Goal: Task Accomplishment & Management: Manage account settings

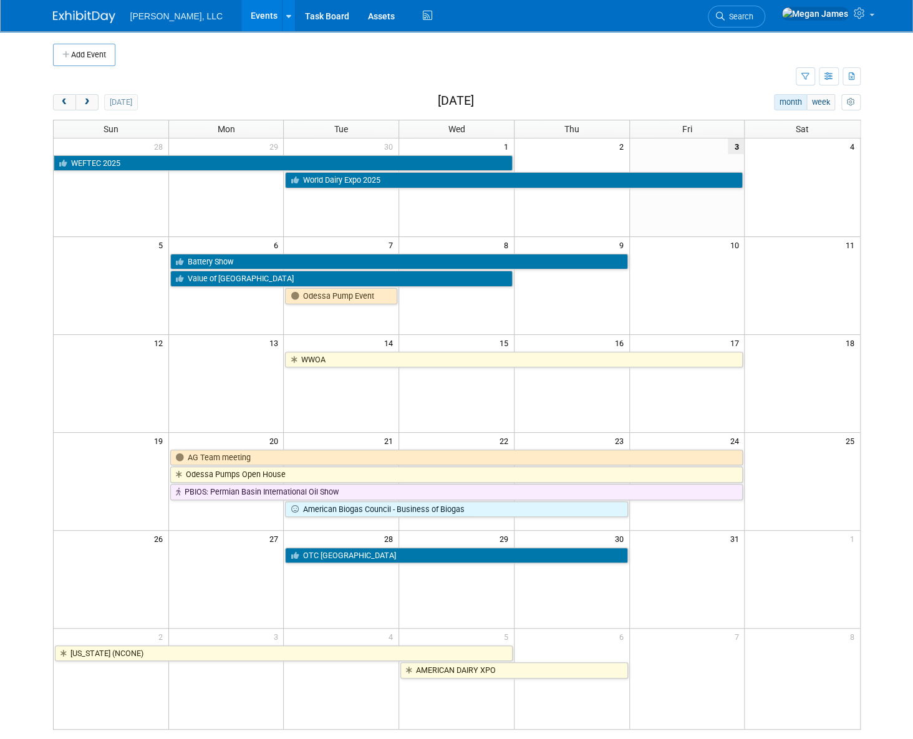
click at [241, 21] on link "Events" at bounding box center [264, 15] width 46 height 31
click at [870, 504] on div "Add Event New Event Duplicate Event Warning There is another event in your work…" at bounding box center [457, 392] width 826 height 723
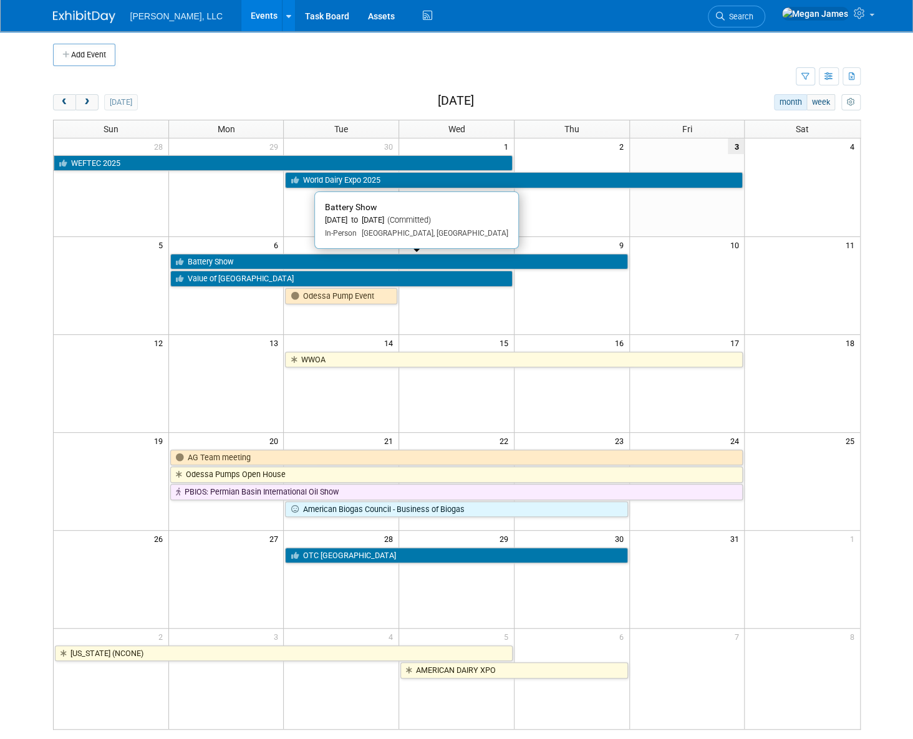
click at [213, 263] on link "Battery Show" at bounding box center [399, 262] width 458 height 16
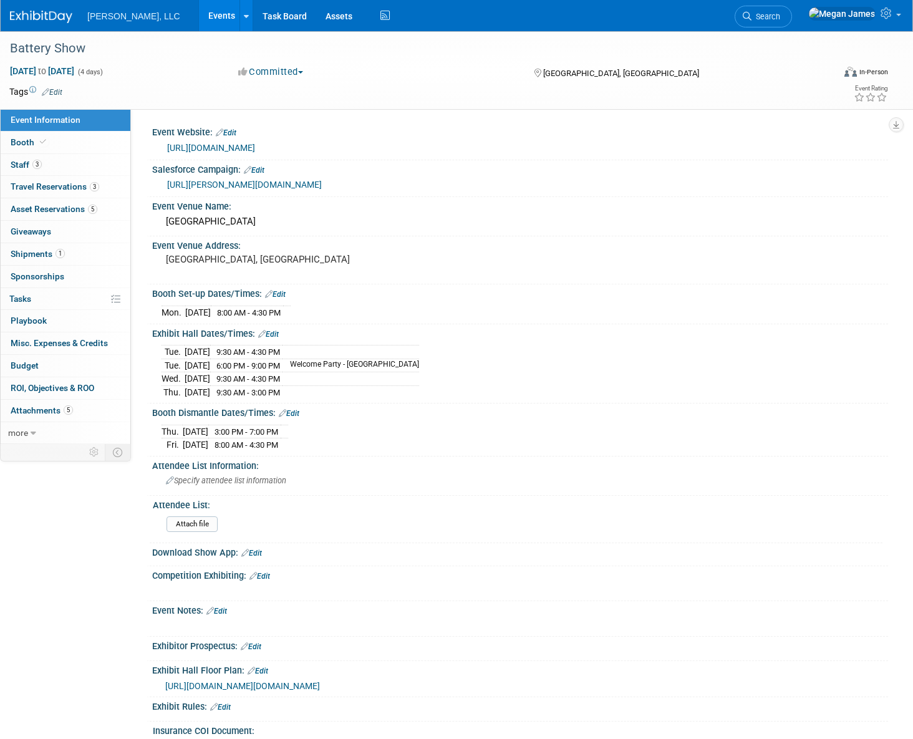
select select "Industrial"
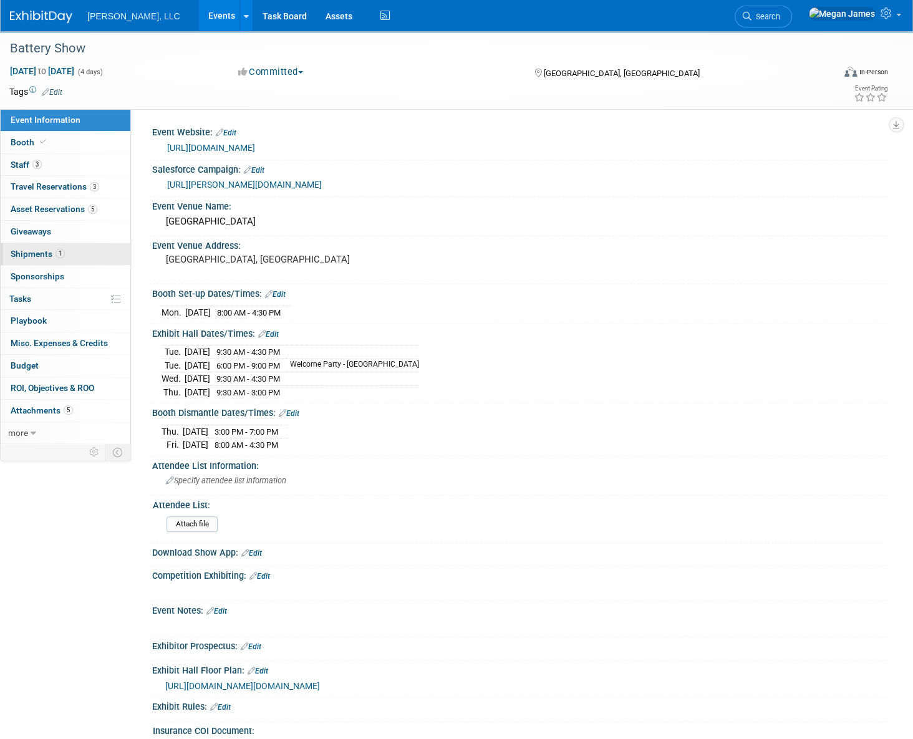
click at [60, 246] on link "1 Shipments 1" at bounding box center [66, 254] width 130 height 22
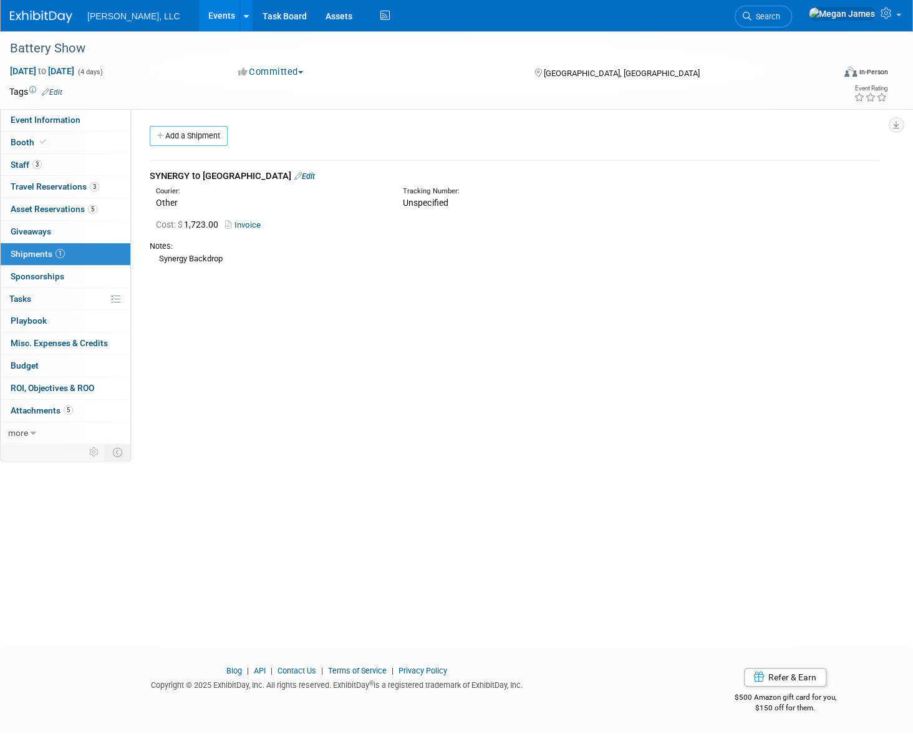
drag, startPoint x: 210, startPoint y: 140, endPoint x: 222, endPoint y: 139, distance: 11.9
click at [210, 140] on link "Add a Shipment" at bounding box center [189, 136] width 78 height 20
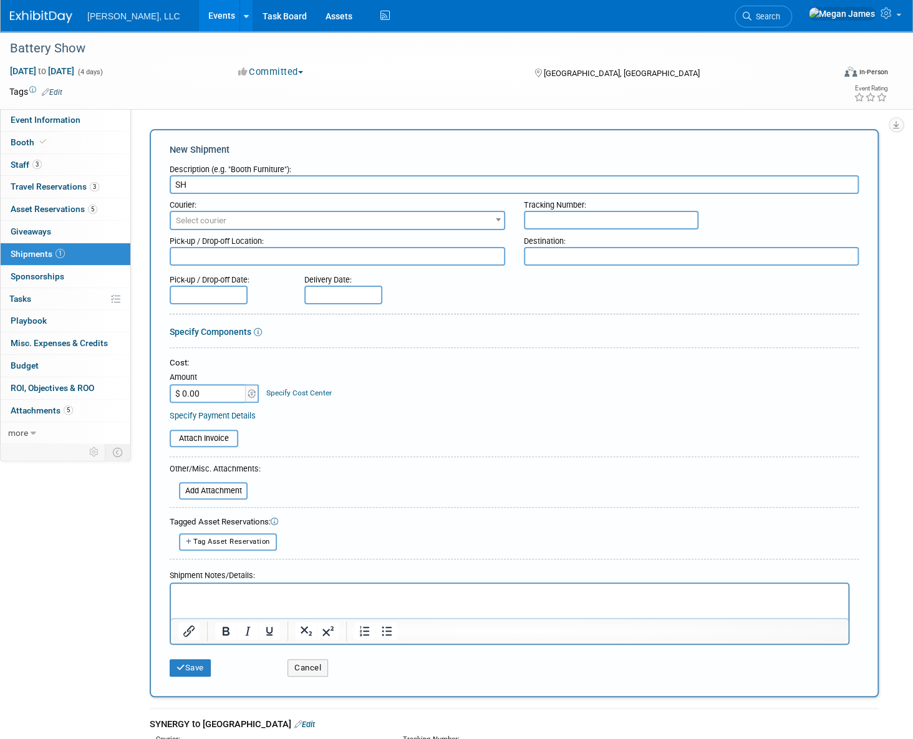
type input "S"
type input "BOERGER TO SHOW"
click at [229, 224] on span "Select courier" at bounding box center [337, 220] width 333 height 17
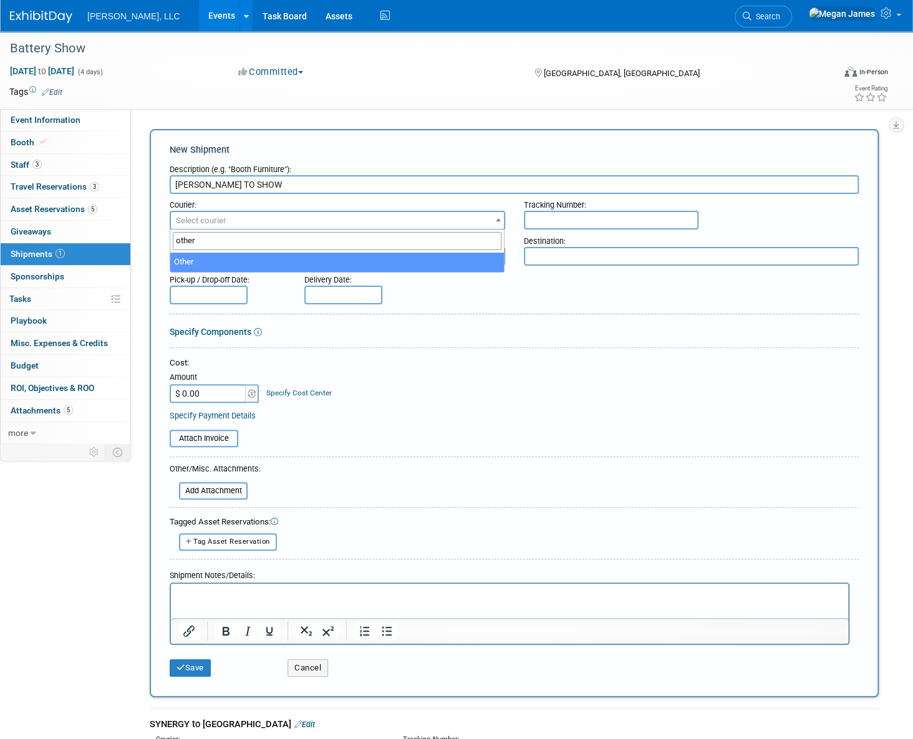
type input "other"
select select "1"
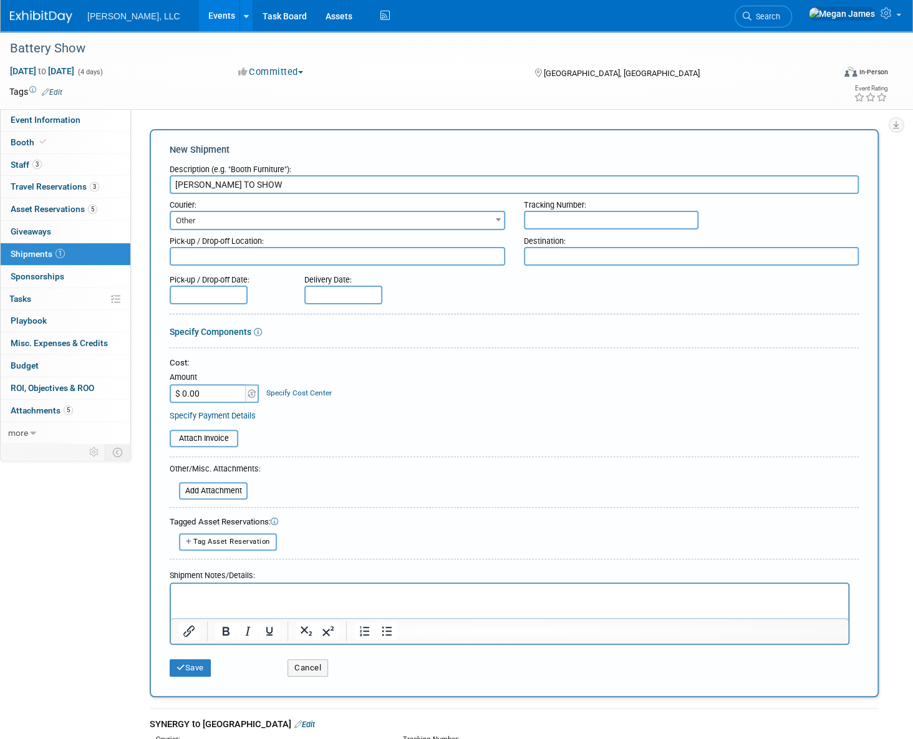
click at [572, 216] on input "text" at bounding box center [611, 220] width 175 height 19
paste input "1797747"
type input "1797747"
click at [249, 251] on textarea at bounding box center [337, 256] width 335 height 19
paste textarea "BOERGER 4280 NOREX DRIVE CHANHASSEN, MN 55317, US Phone: 952-564-7082 Contact: …"
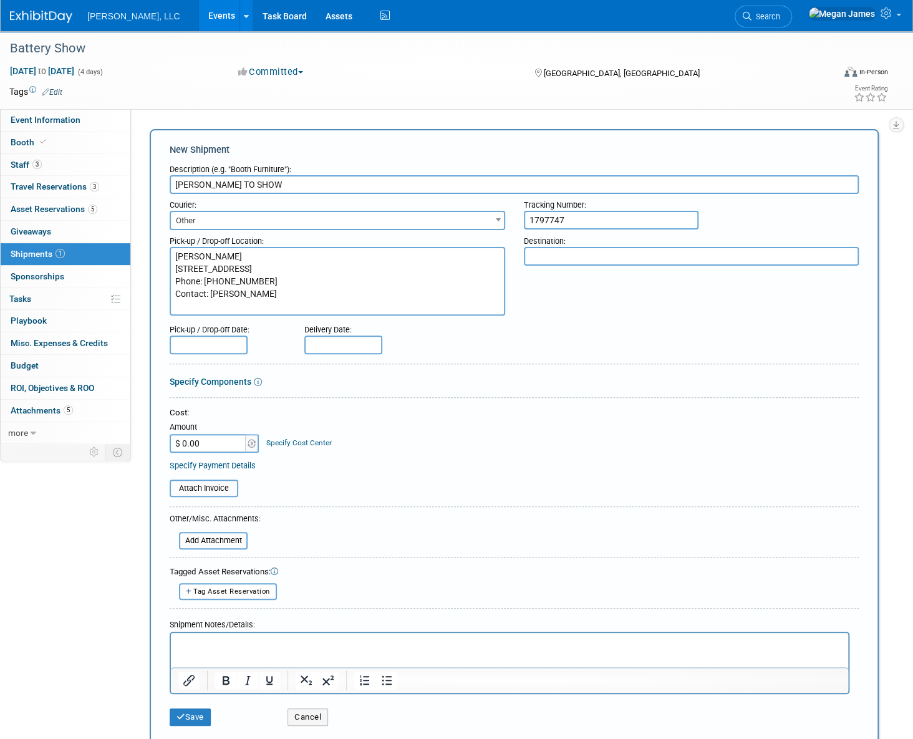
type textarea "BOERGER 4280 NOREX DRIVE CHANHASSEN, MN 55317, US Phone: 952-564-7082 Contact: …"
click at [566, 249] on textarea at bounding box center [691, 256] width 335 height 19
paste textarea "The Battery Show 2025 Huntington PlaceR BOERGER Booth: 4850 FREEMAN 1 Washingto…"
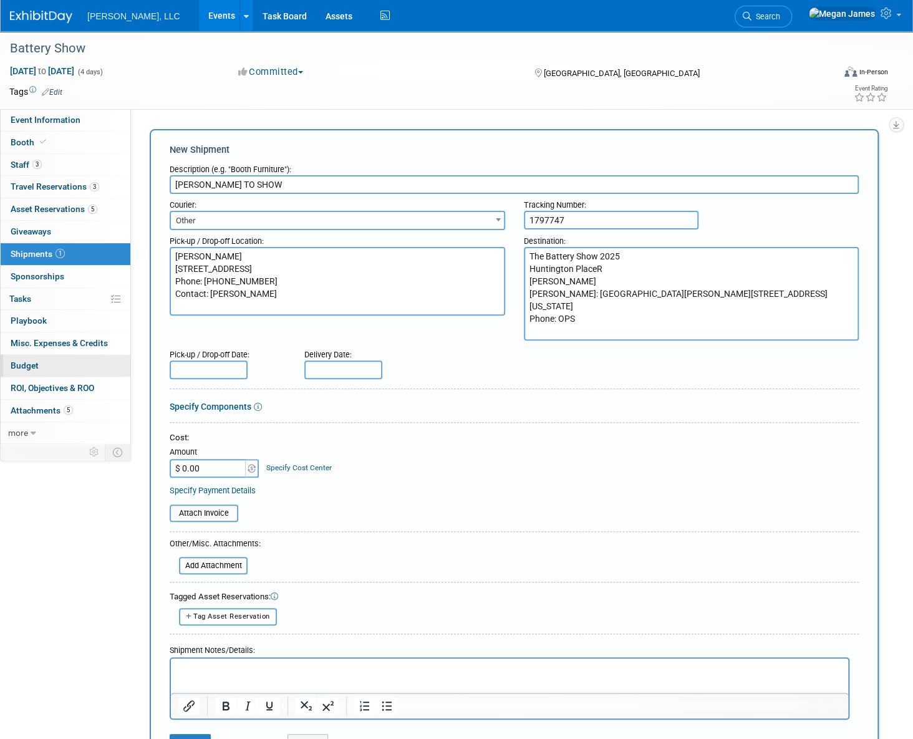
type textarea "The Battery Show 2025 Huntington PlaceR BOERGER Booth: 4850 FREEMAN 1 Washingto…"
click at [192, 368] on body "Boerger, LLC Events Add Event Bulk Upload Events Shareable Event Boards Recentl…" at bounding box center [456, 369] width 913 height 739
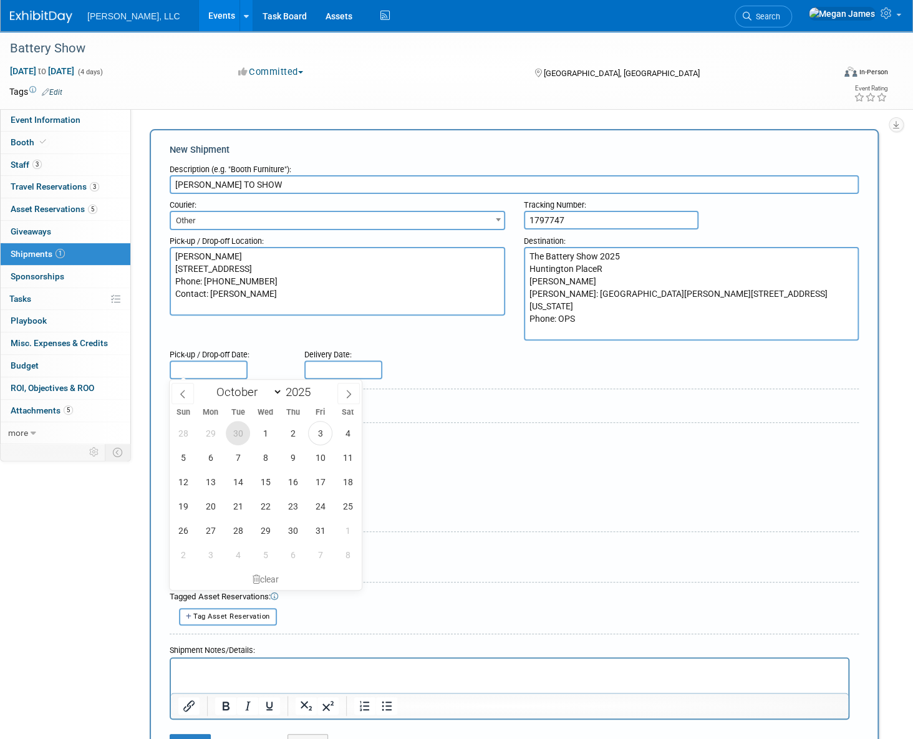
click at [233, 434] on span "30" at bounding box center [238, 433] width 24 height 24
type input "Sep 30, 2025"
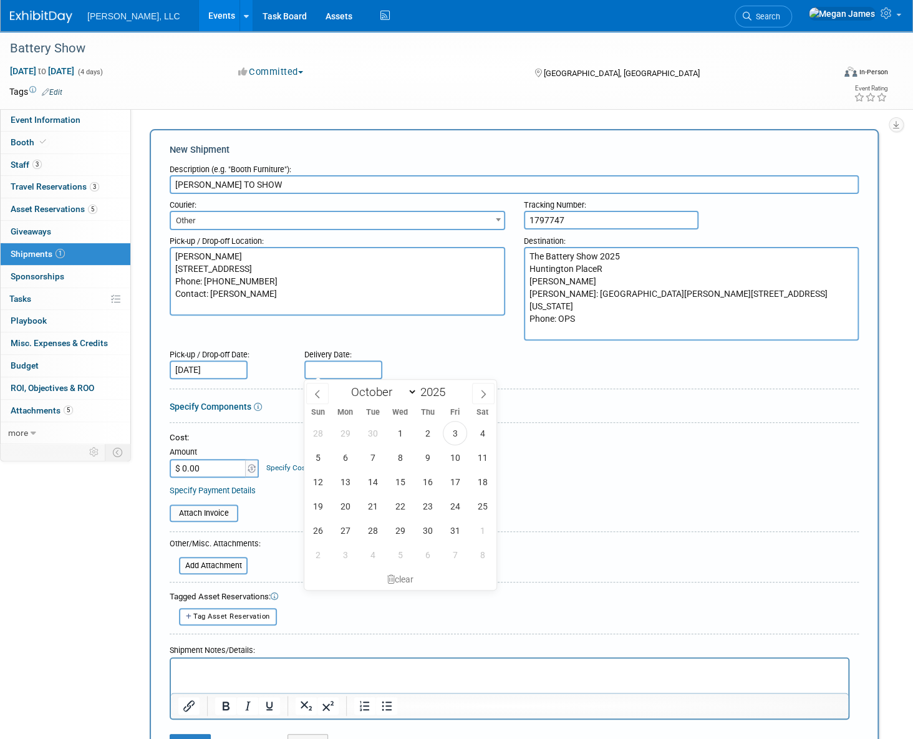
click at [325, 367] on input "text" at bounding box center [343, 369] width 78 height 19
click at [449, 432] on span "3" at bounding box center [455, 433] width 24 height 24
click at [0, 0] on span "23" at bounding box center [0, 0] width 0 height 0
type input "Oct 23, 2025"
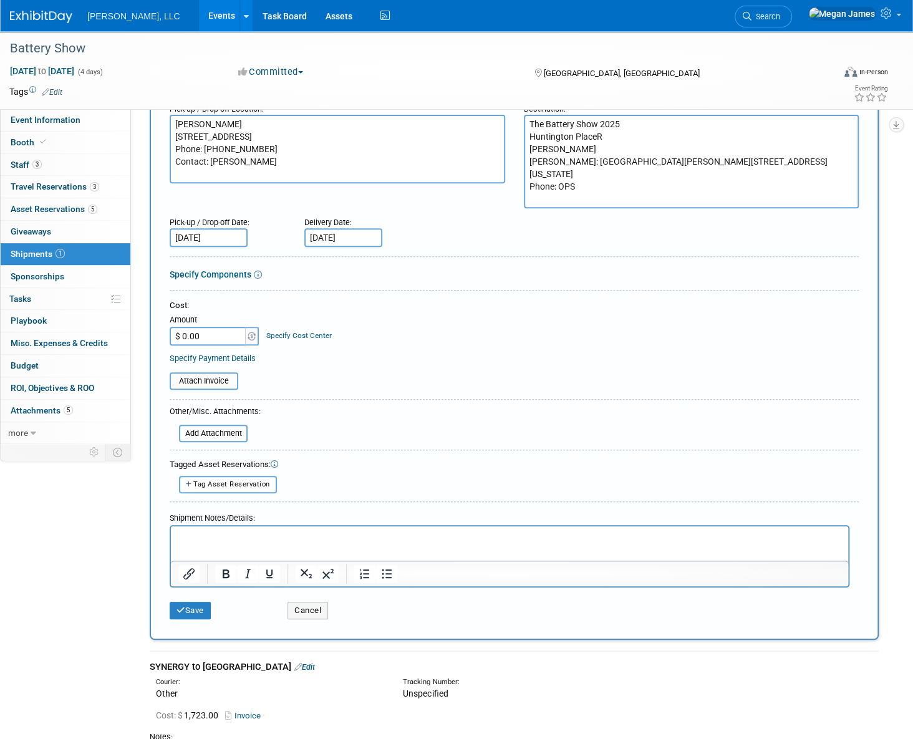
scroll to position [226, 0]
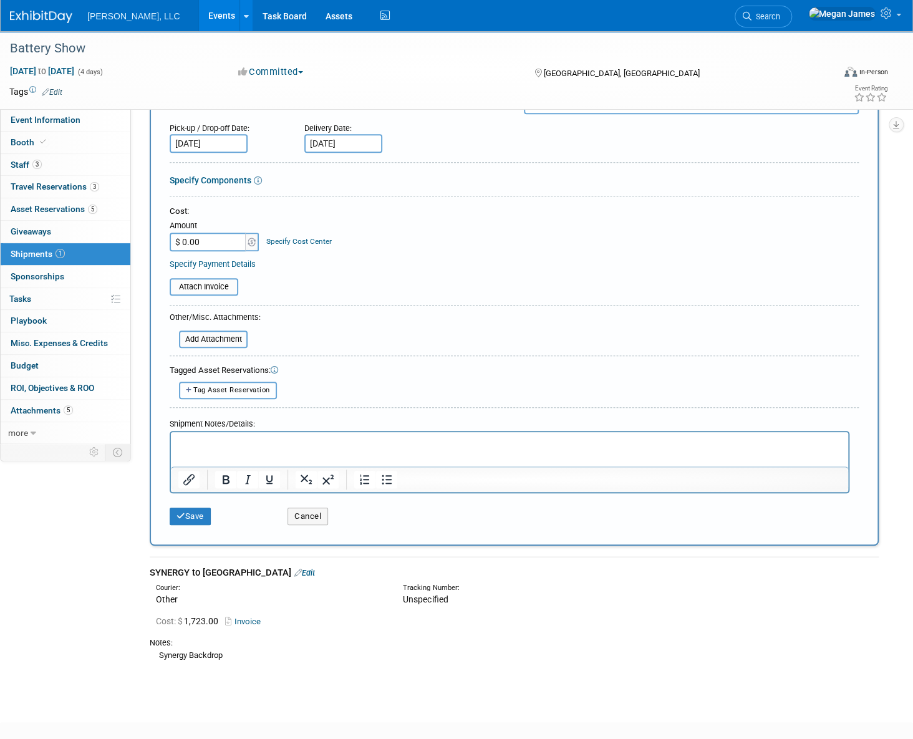
click at [246, 392] on button "Tag Asset Reservation" at bounding box center [228, 390] width 98 height 17
select select
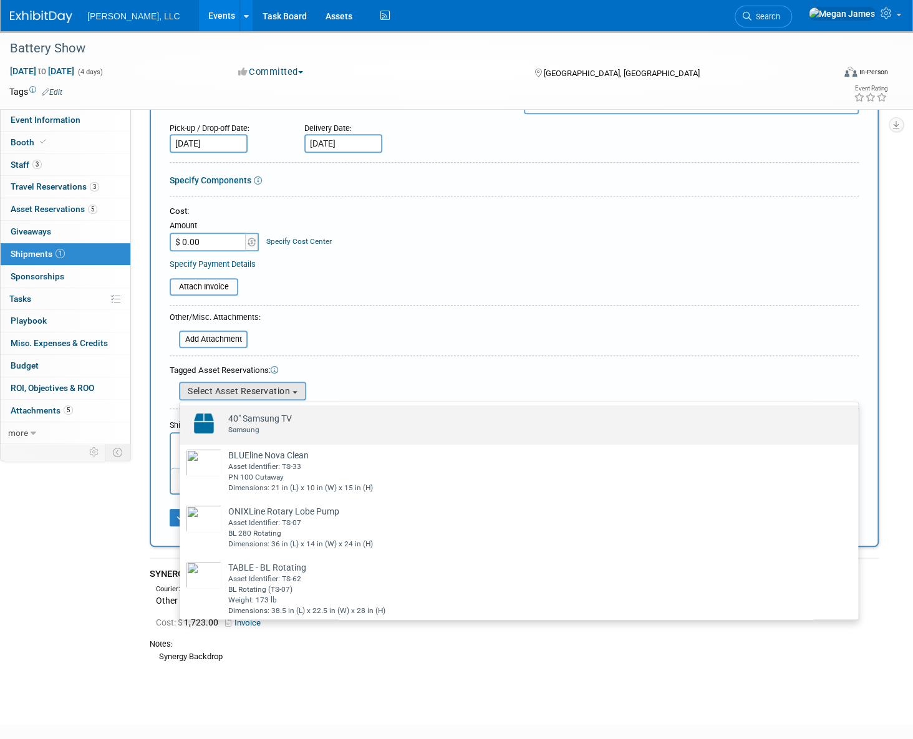
click at [286, 425] on div "Samsung" at bounding box center [530, 430] width 605 height 11
click at [181, 420] on input "40" Samsung TV Already tagged in this shipment Samsung" at bounding box center [177, 416] width 8 height 8
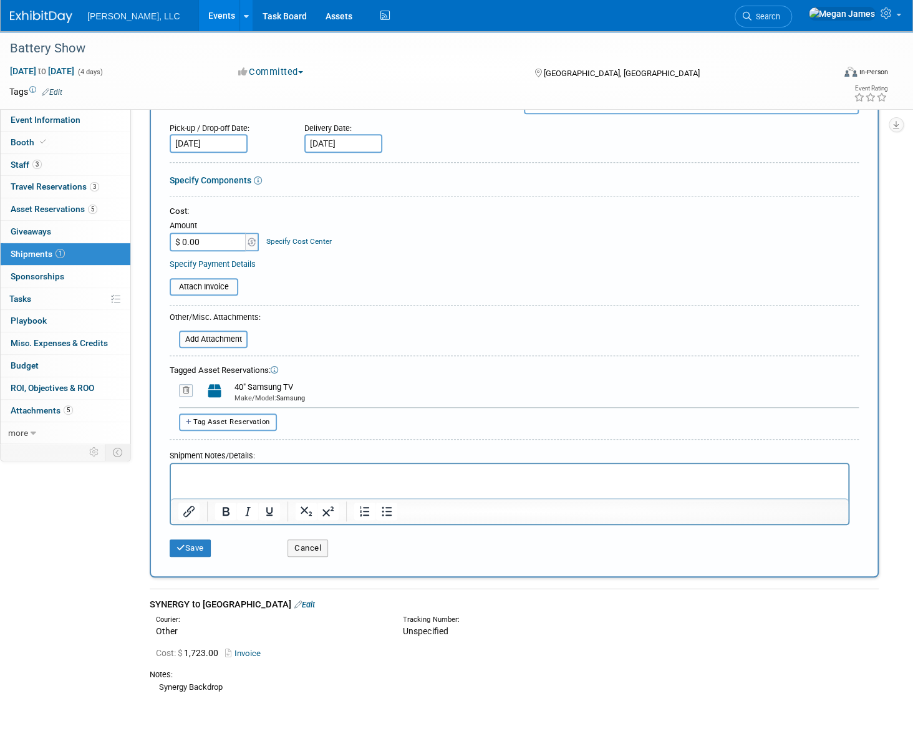
click at [263, 423] on span "Tag Asset Reservation" at bounding box center [231, 422] width 77 height 8
select select
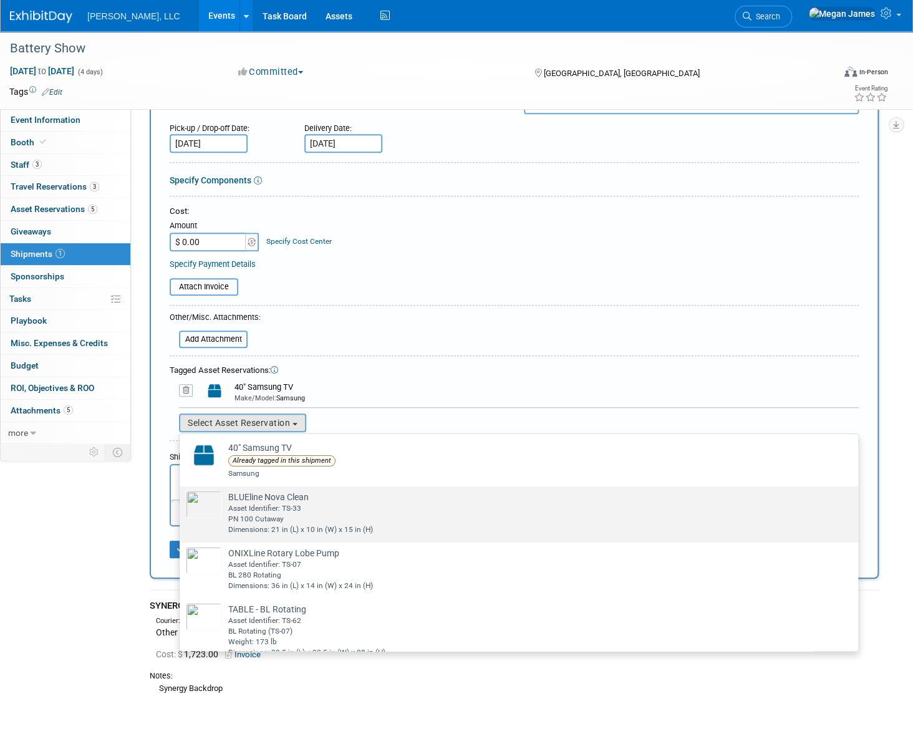
click at [307, 509] on div "Asset Identifier: TS-33" at bounding box center [530, 508] width 605 height 11
click at [181, 501] on input "BLUEline Nova Clean Already tagged in this shipment Asset Identifier: TS-33 PN …" at bounding box center [177, 497] width 8 height 8
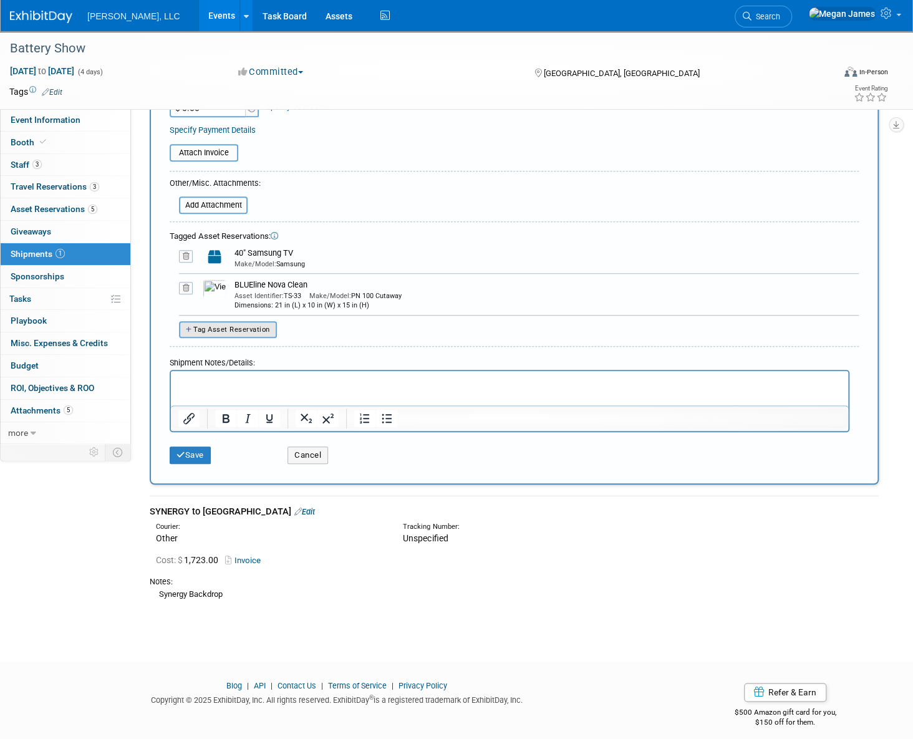
scroll to position [367, 0]
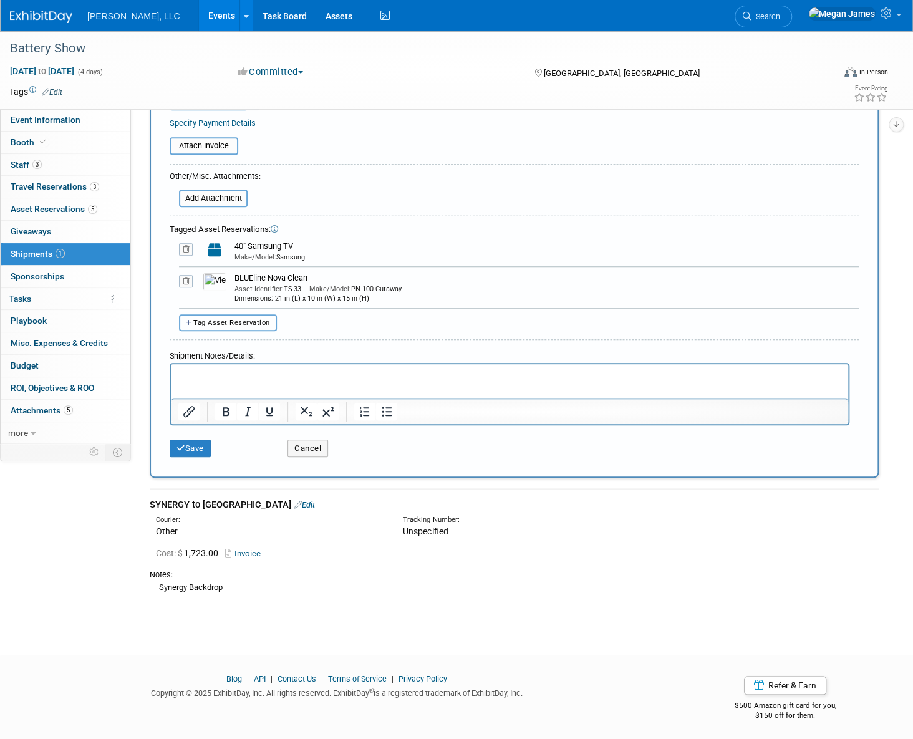
click at [269, 324] on button "Tag Asset Reservation" at bounding box center [228, 322] width 98 height 17
select select
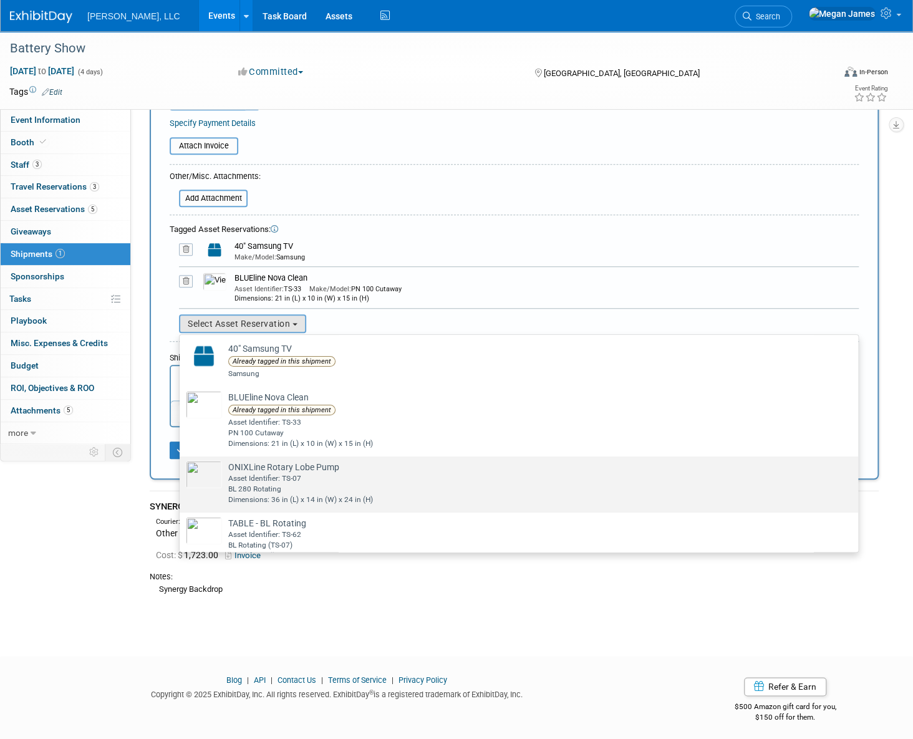
click at [319, 480] on div "Asset Identifier: TS-07" at bounding box center [530, 478] width 605 height 11
click at [181, 471] on input "ONIXLine Rotary Lobe Pump Already tagged in this shipment Asset Identifier: TS-…" at bounding box center [177, 467] width 8 height 8
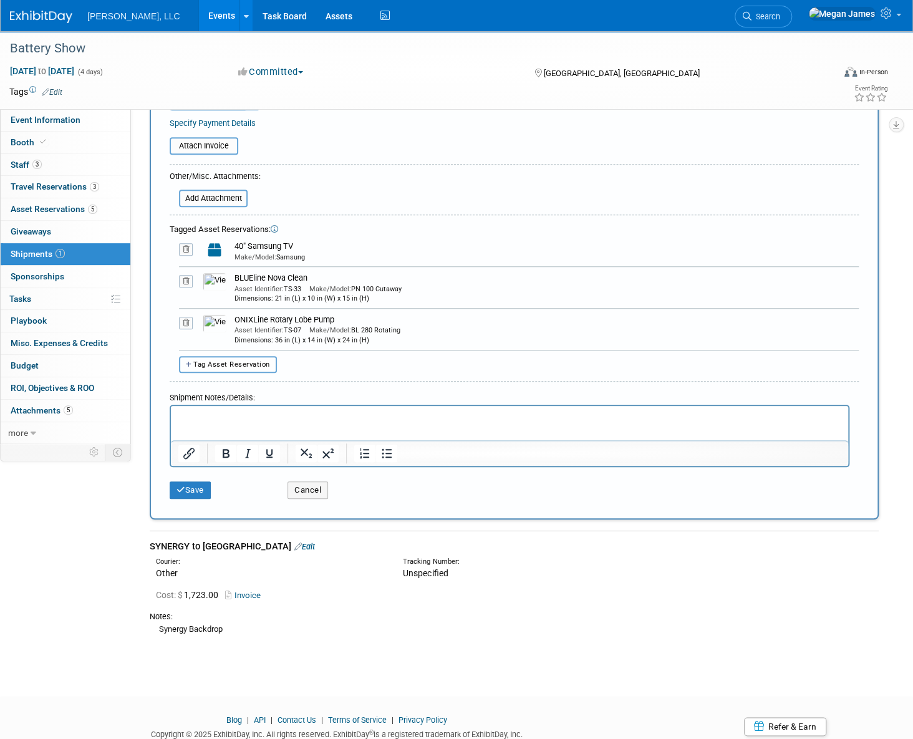
click at [259, 366] on button "Tag Asset Reservation" at bounding box center [228, 364] width 98 height 17
select select
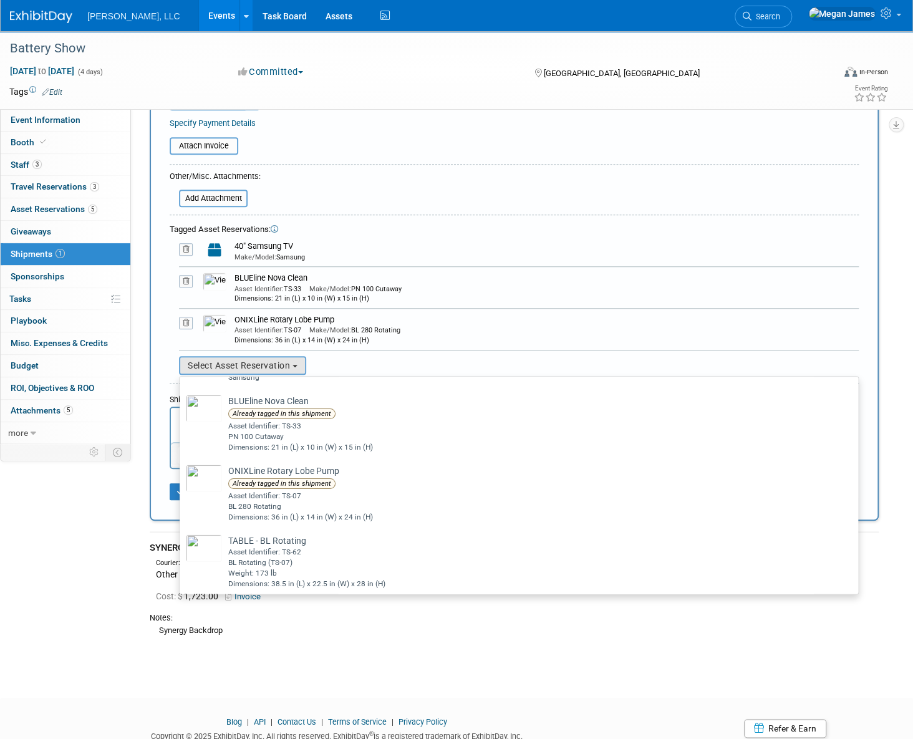
scroll to position [101, 0]
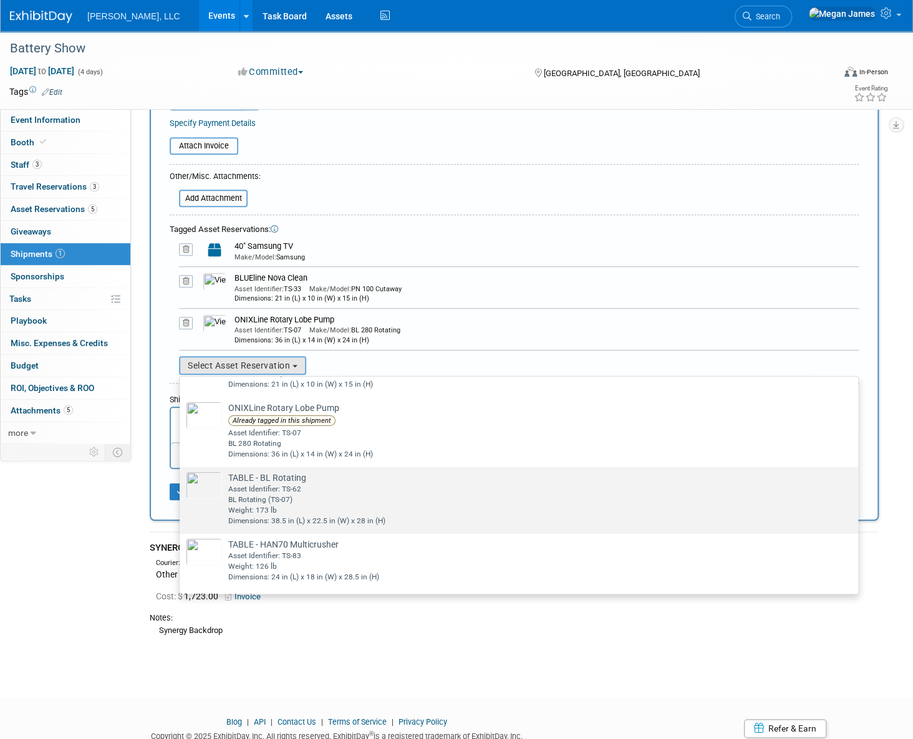
click at [328, 499] on div "BL Rotating (TS-07)" at bounding box center [530, 499] width 605 height 11
click at [181, 482] on input "TABLE - BL Rotating Already tagged in this shipment Asset Identifier: TS-62 BL …" at bounding box center [177, 478] width 8 height 8
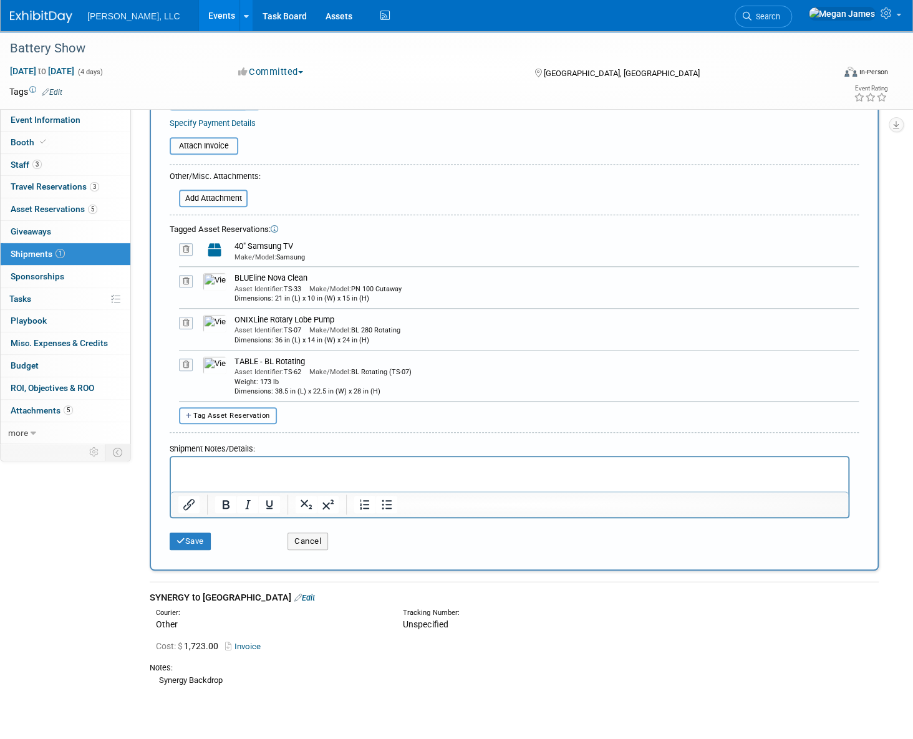
click at [266, 411] on span "Tag Asset Reservation" at bounding box center [231, 415] width 77 height 8
select select
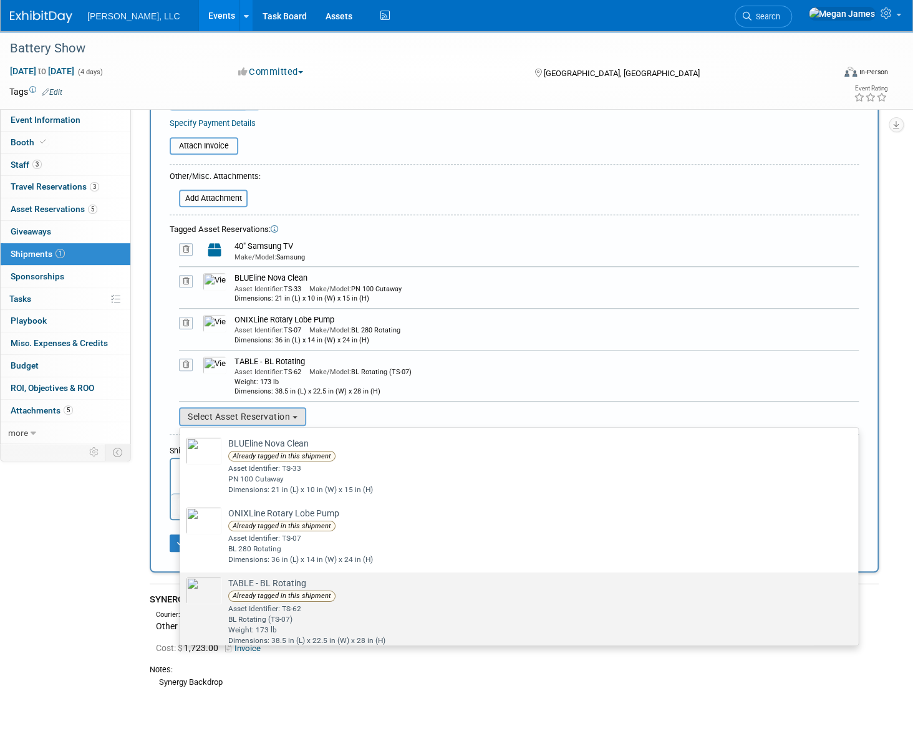
scroll to position [115, 0]
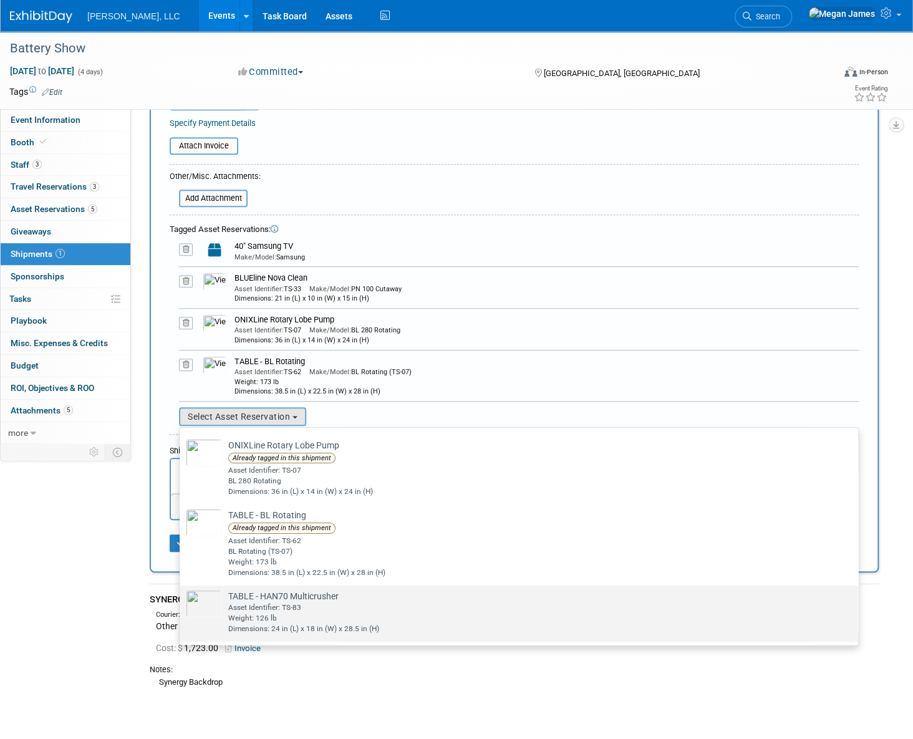
click at [364, 598] on td "TABLE - HAN70 Multicrusher Already tagged in this shipment Asset Identifier: TS…" at bounding box center [527, 612] width 611 height 44
click at [181, 598] on input "TABLE - HAN70 Multicrusher Already tagged in this shipment Asset Identifier: TS…" at bounding box center [177, 596] width 8 height 8
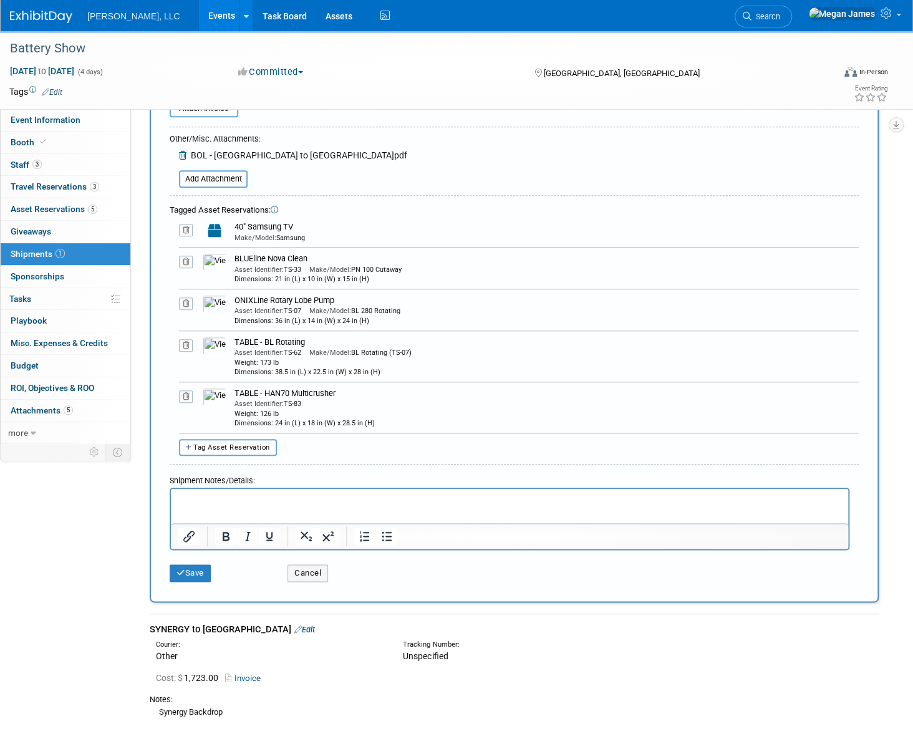
scroll to position [529, 0]
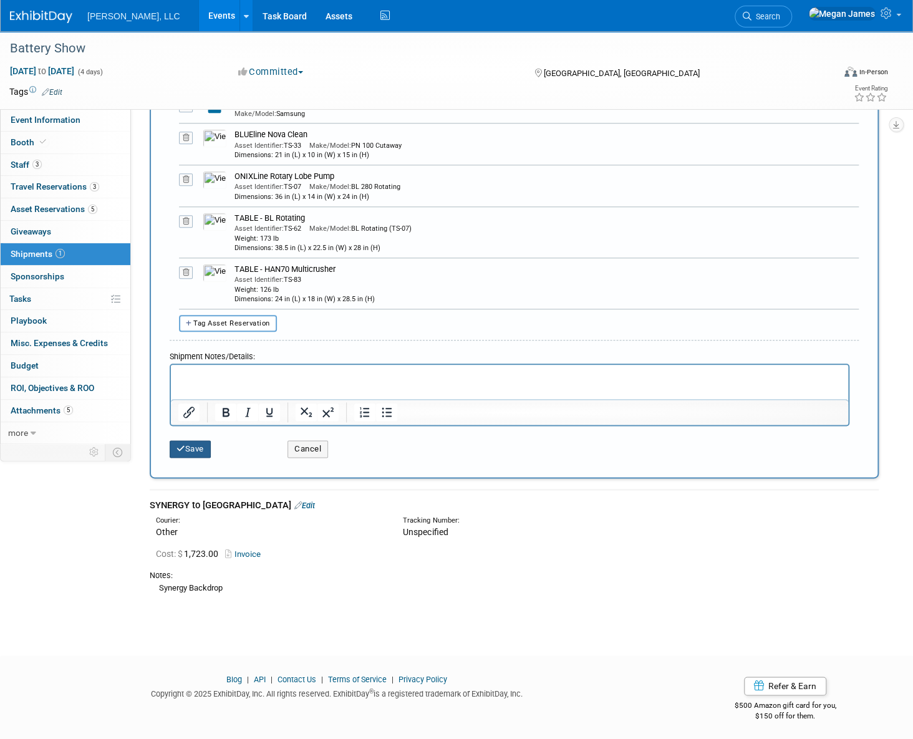
click at [211, 448] on button "Save" at bounding box center [190, 448] width 41 height 17
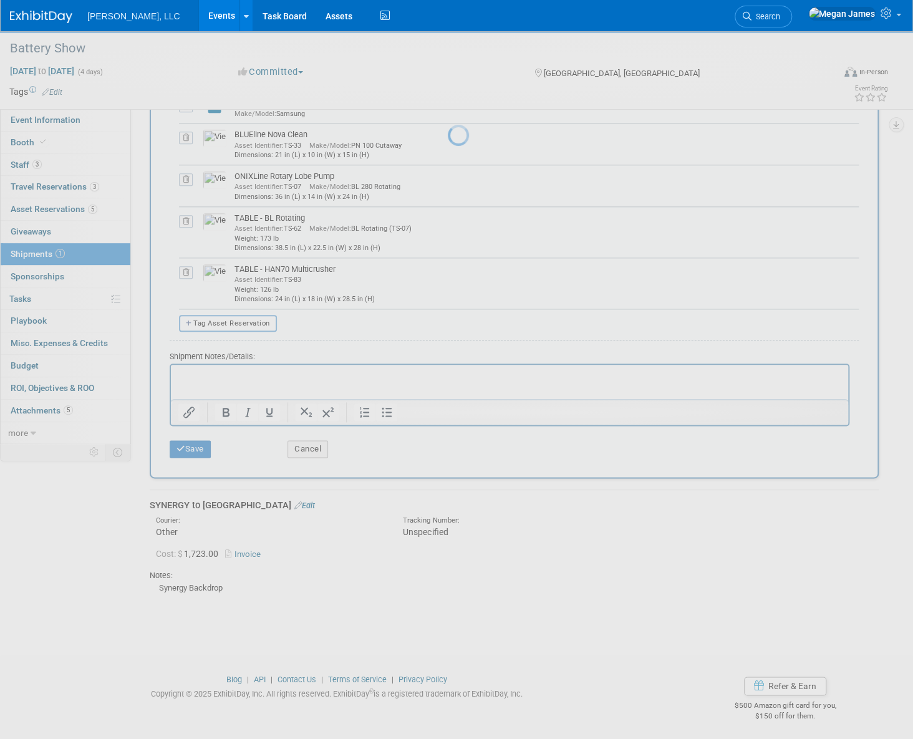
scroll to position [0, 0]
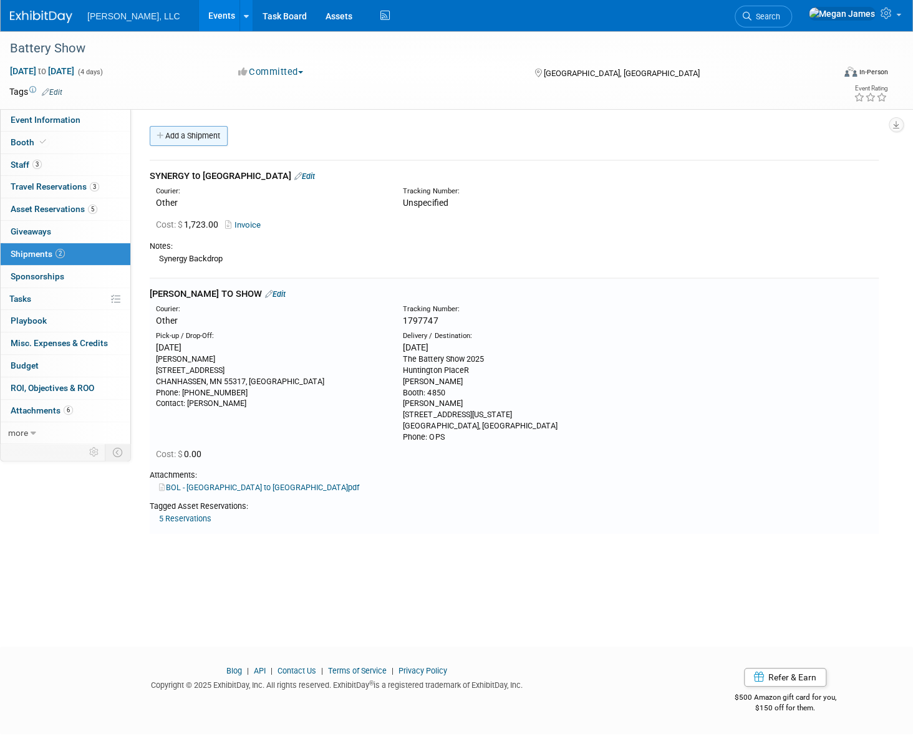
click at [212, 132] on link "Add a Shipment" at bounding box center [189, 136] width 78 height 20
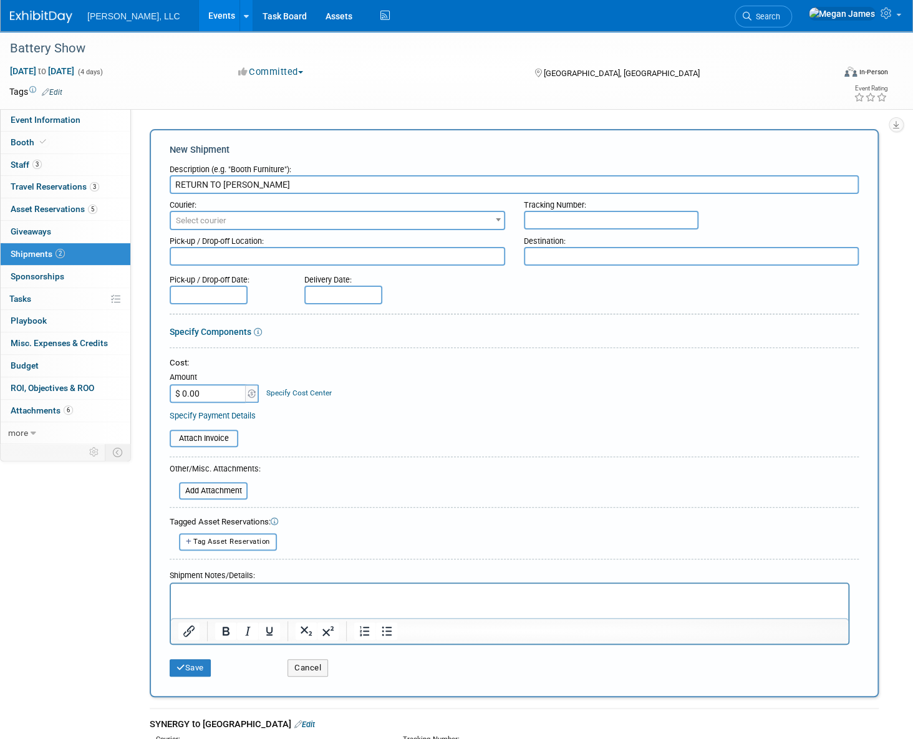
type input "RETURN TO BOERGER"
click at [249, 221] on span "Select courier" at bounding box center [337, 220] width 333 height 17
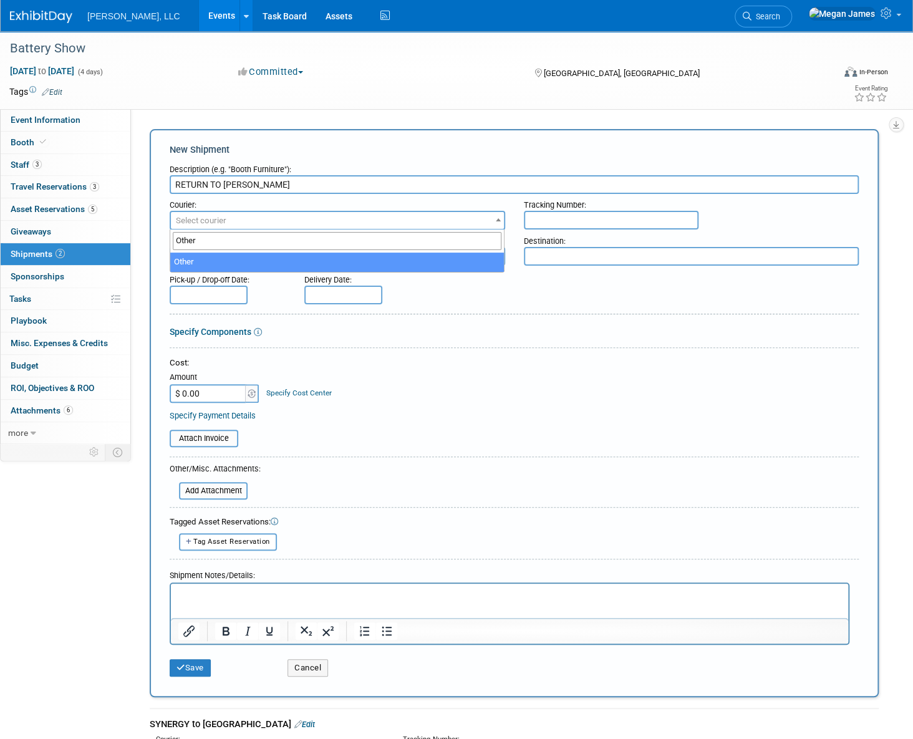
type input "Other"
select select "1"
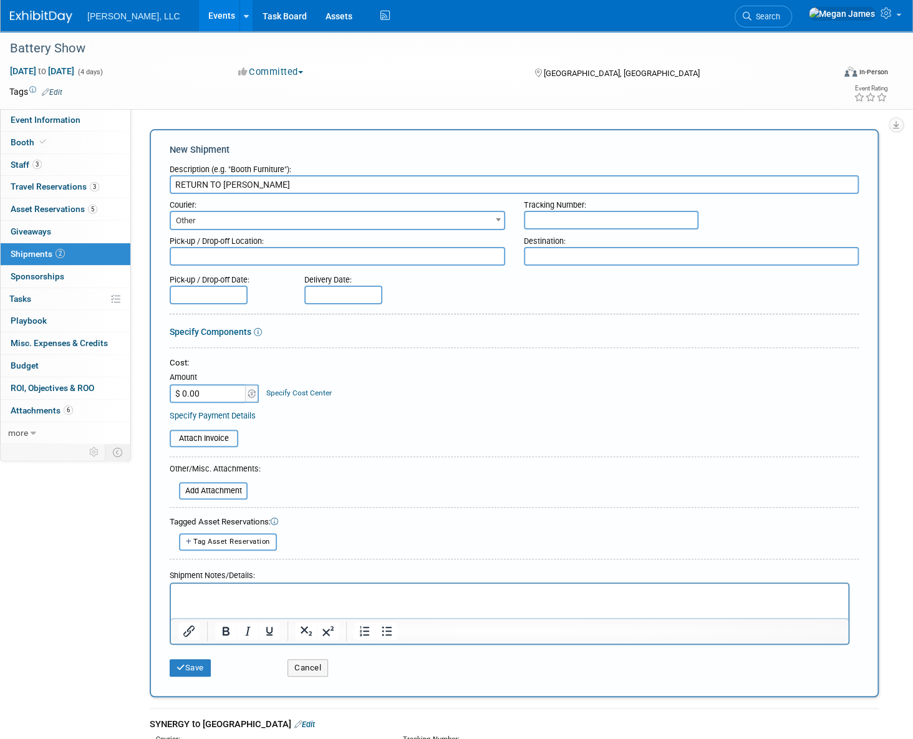
click at [564, 220] on input "text" at bounding box center [611, 220] width 175 height 19
paste input "1797748"
type input "1797748"
click at [251, 263] on textarea at bounding box center [337, 256] width 335 height 19
paste textarea "The Battery Show 2025 Huntington PlaceR BOERGER Booth: 4850 FREEMAN 1 Washingto…"
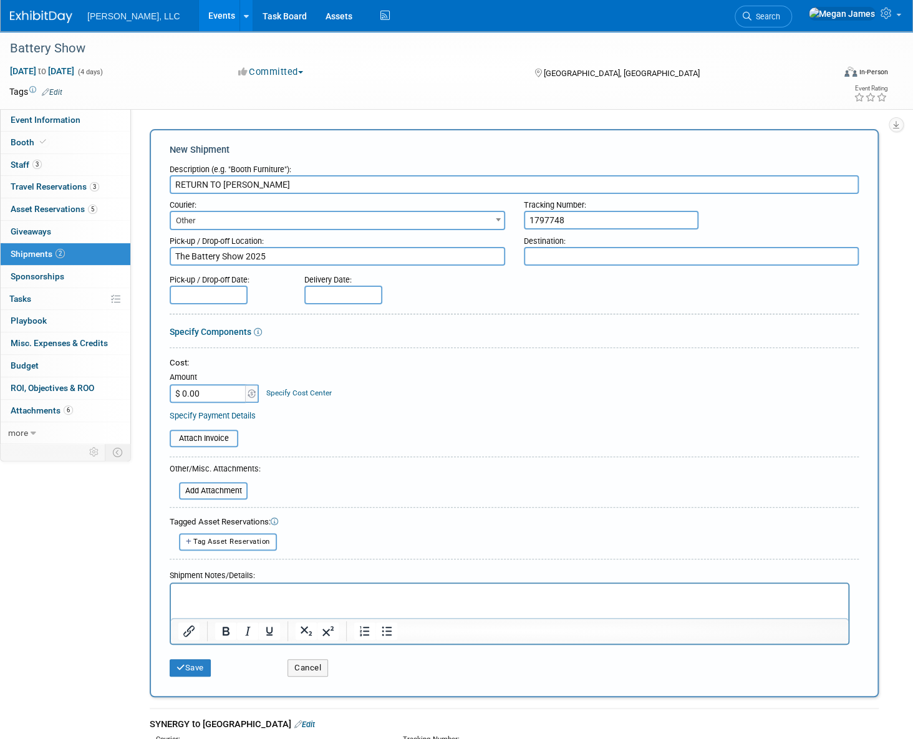
scroll to position [9, 0]
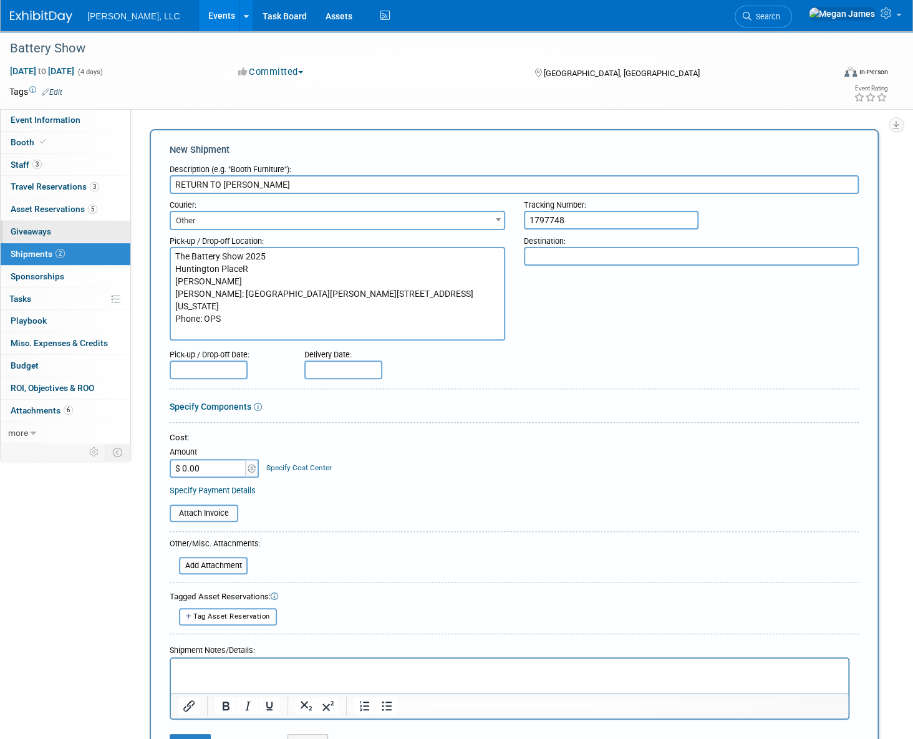
type textarea "The Battery Show 2025 Huntington PlaceR BOERGER Booth: 4850 FREEMAN 1 Washingto…"
click at [593, 256] on textarea at bounding box center [691, 256] width 335 height 19
paste textarea "BOERGER 4280 NOREX DRIVE CHANHASSEN, MN 55317, US Phone: 952-564-7082 Contact: …"
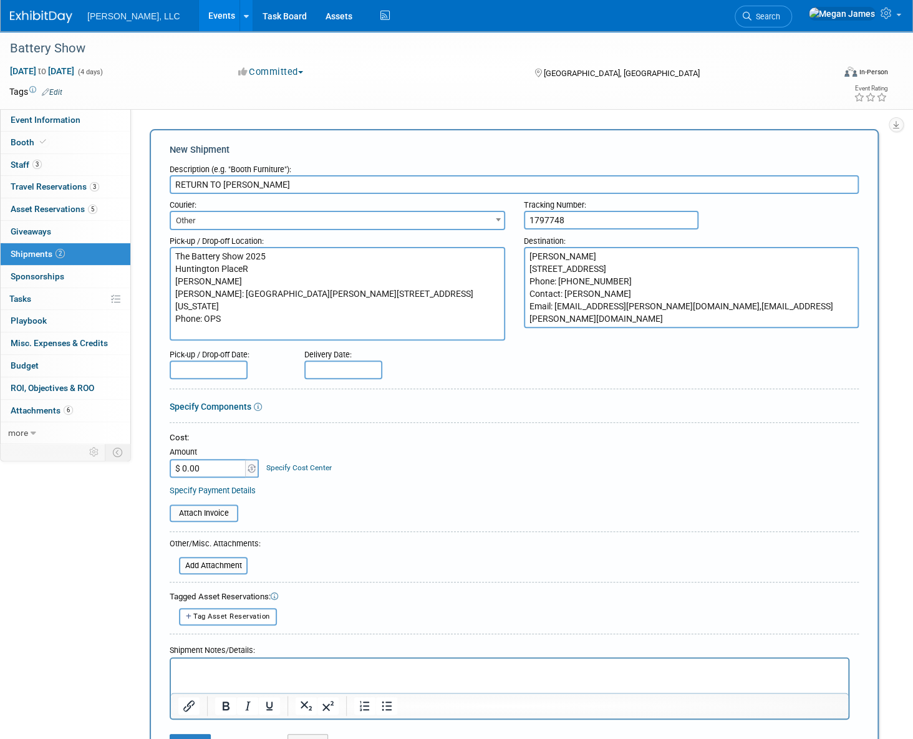
type textarea "BOERGER 4280 NOREX DRIVE CHANHASSEN, MN 55317, US Phone: 952-564-7082 Contact: …"
click at [199, 370] on input "text" at bounding box center [209, 369] width 78 height 19
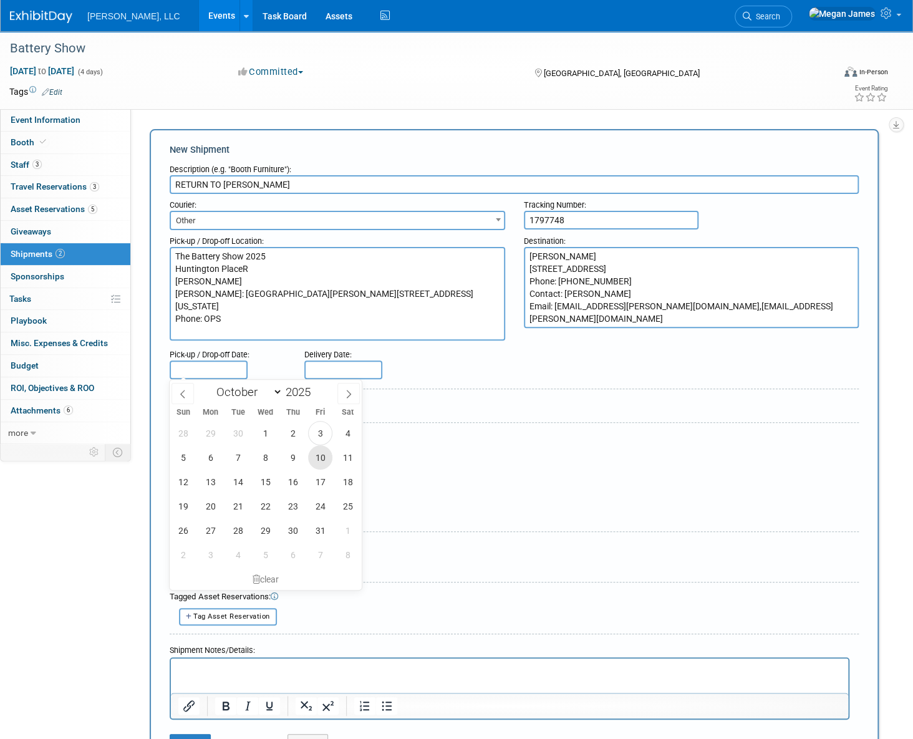
click at [322, 458] on span "10" at bounding box center [320, 457] width 24 height 24
type input "Oct 10, 2025"
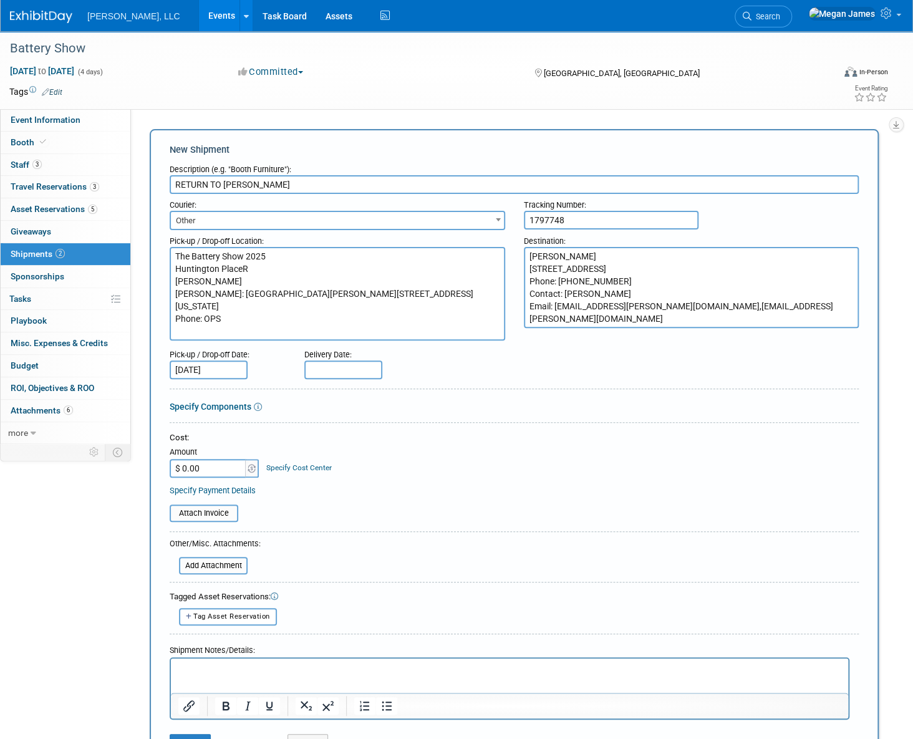
drag, startPoint x: 354, startPoint y: 378, endPoint x: 403, endPoint y: 377, distance: 49.3
click at [355, 378] on body "Boerger, LLC Events Add Event Bulk Upload Events Shareable Event Boards Recentl…" at bounding box center [456, 369] width 913 height 739
click at [453, 474] on span "17" at bounding box center [455, 481] width 24 height 24
drag, startPoint x: 410, startPoint y: 474, endPoint x: 399, endPoint y: 466, distance: 13.3
click at [410, 474] on span "15" at bounding box center [400, 481] width 24 height 24
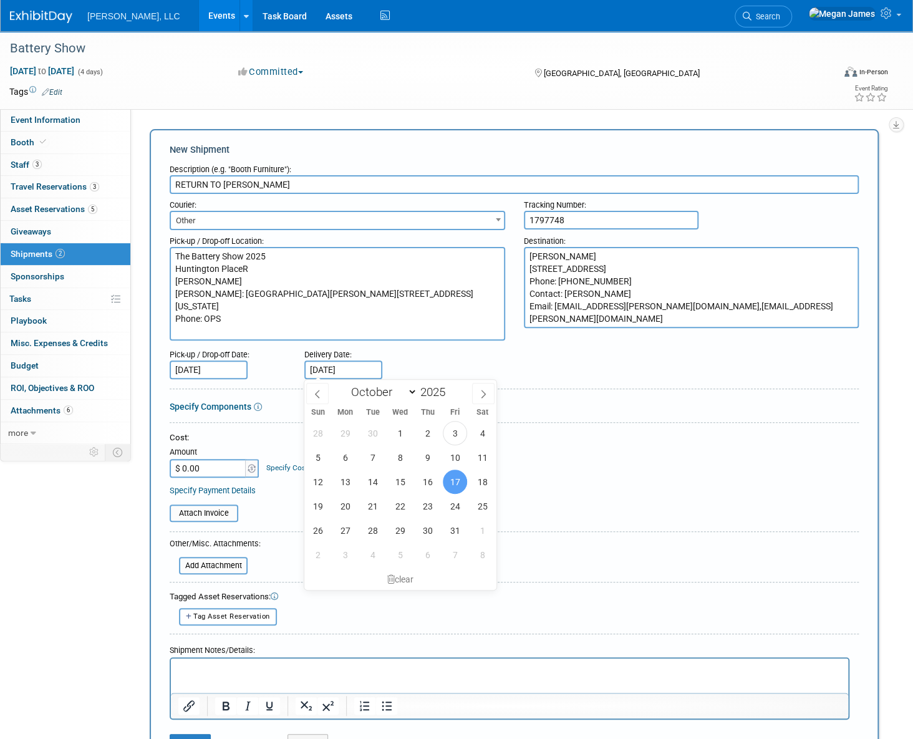
type input "Oct 15, 2025"
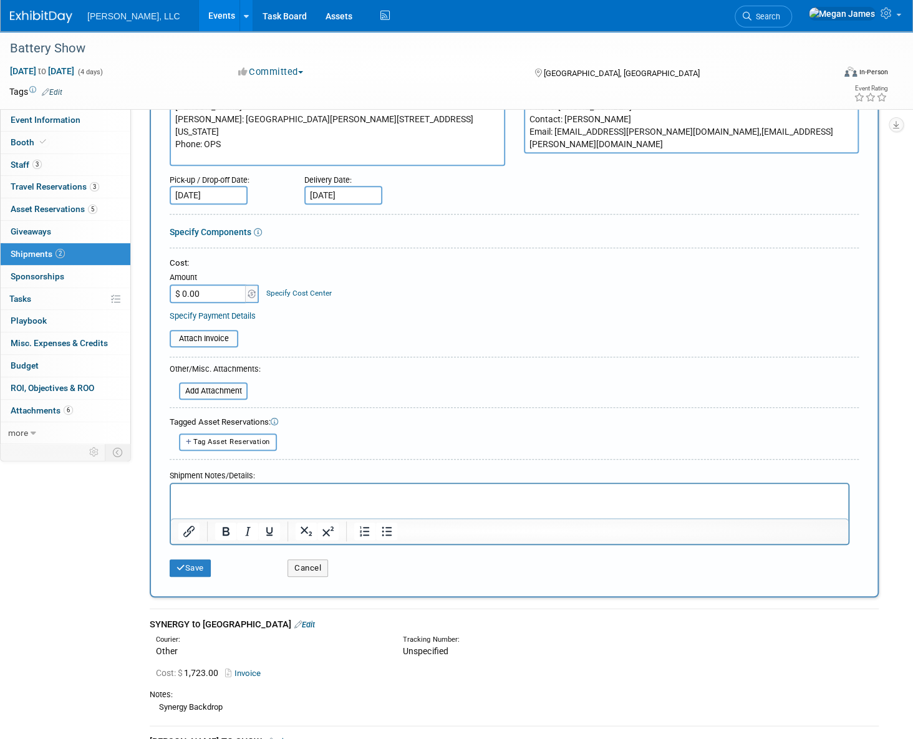
scroll to position [283, 0]
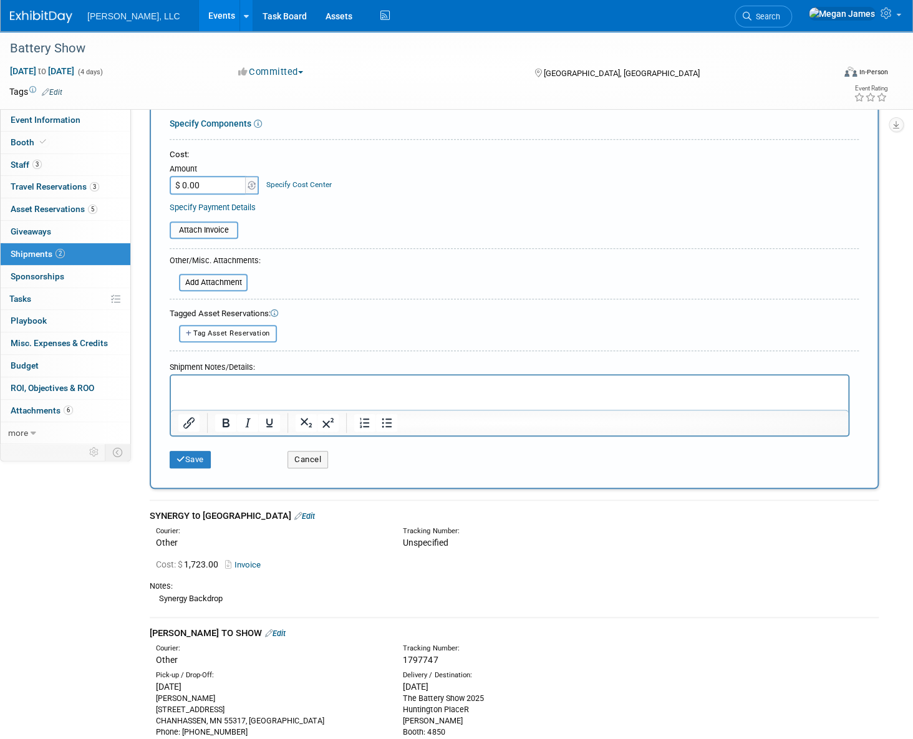
click at [231, 337] on button "Tag Asset Reservation" at bounding box center [228, 333] width 98 height 17
select select
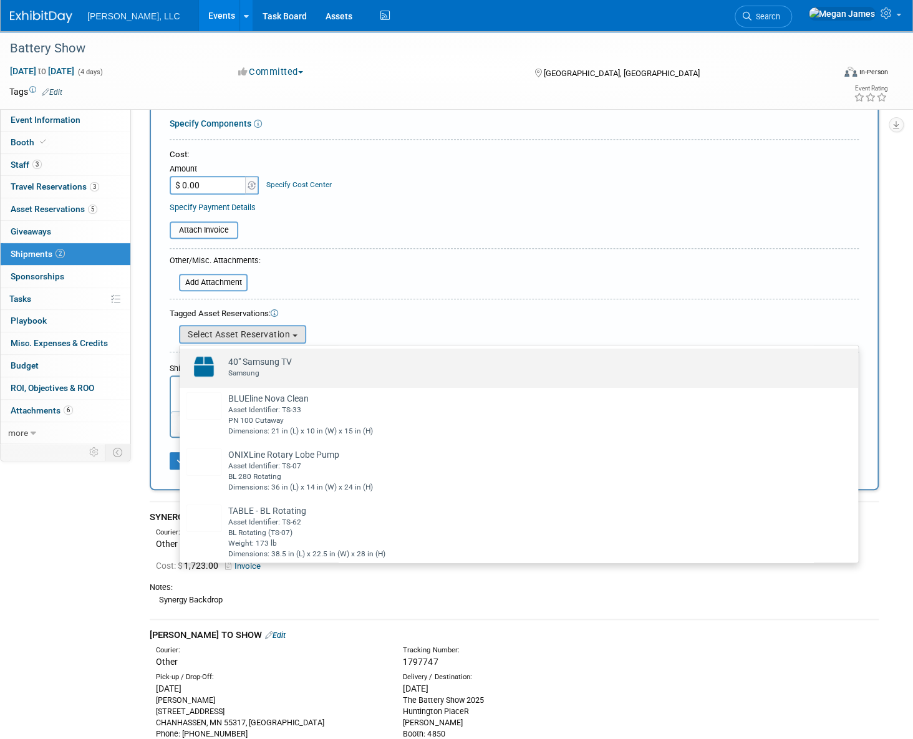
click at [272, 371] on div "Samsung" at bounding box center [530, 373] width 605 height 11
click at [181, 363] on input "40" Samsung TV Already tagged in this shipment Samsung" at bounding box center [177, 359] width 8 height 8
select select "1_15652233"
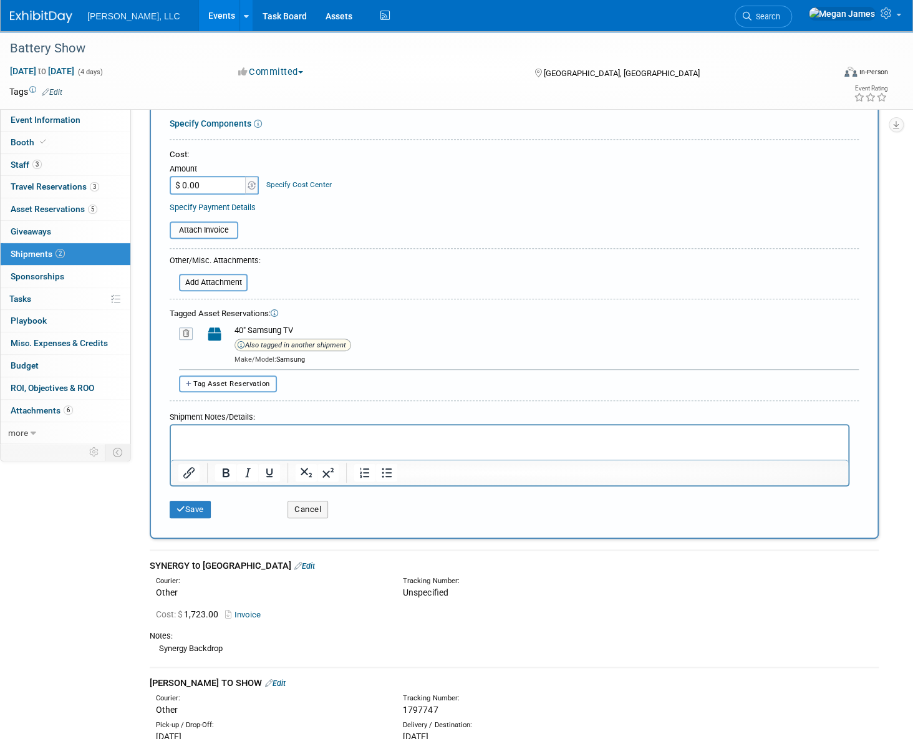
click at [258, 380] on span "Tag Asset Reservation" at bounding box center [231, 384] width 77 height 8
select select
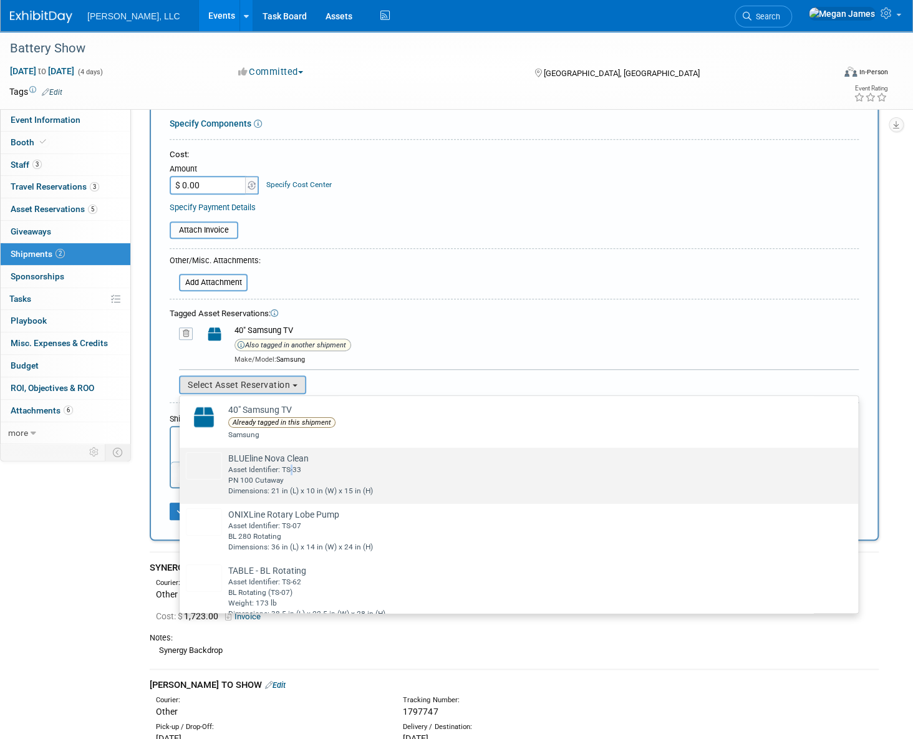
click at [291, 469] on div "Asset Identifier: TS-33" at bounding box center [530, 469] width 605 height 11
drag, startPoint x: 291, startPoint y: 469, endPoint x: 265, endPoint y: 481, distance: 29.0
click at [265, 481] on div "PN 100 Cutaway" at bounding box center [530, 480] width 605 height 11
click at [181, 463] on input "BLUEline Nova Clean Already tagged in this shipment Asset Identifier: TS-33 PN …" at bounding box center [177, 458] width 8 height 8
select select "1_15652234"
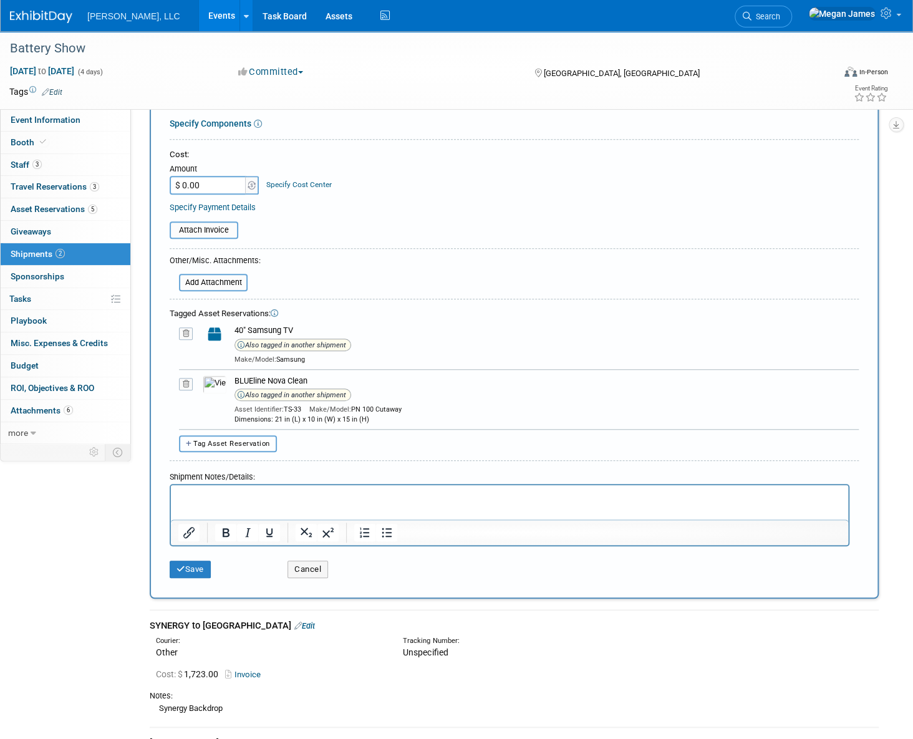
click at [246, 435] on button "Tag Asset Reservation" at bounding box center [228, 443] width 98 height 17
select select
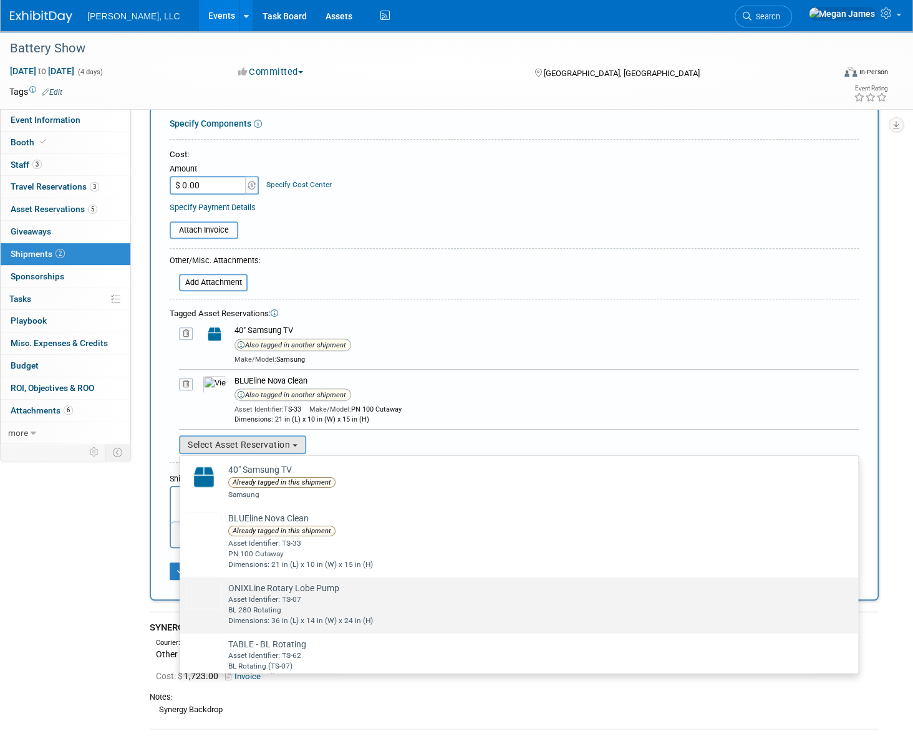
click at [252, 605] on div "BL 280 Rotating" at bounding box center [530, 610] width 605 height 11
click at [181, 592] on input "ONIXLine Rotary Lobe Pump Already tagged in this shipment Asset Identifier: TS-…" at bounding box center [177, 588] width 8 height 8
select select "1_15652235"
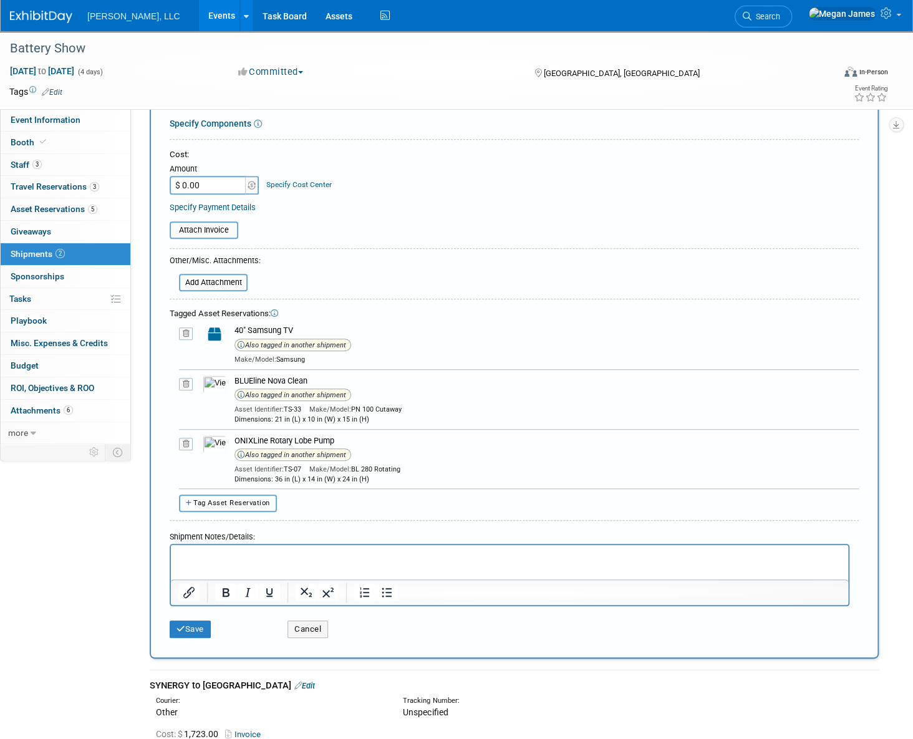
drag, startPoint x: 247, startPoint y: 498, endPoint x: 285, endPoint y: 526, distance: 46.8
click at [248, 499] on span "Tag Asset Reservation" at bounding box center [231, 503] width 77 height 8
select select
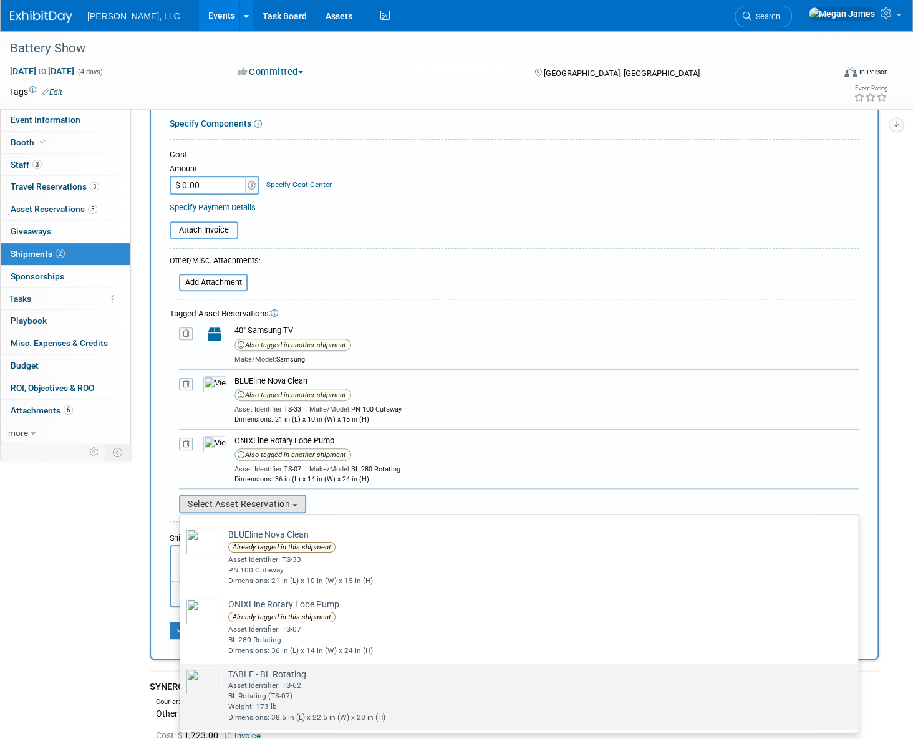
scroll to position [101, 0]
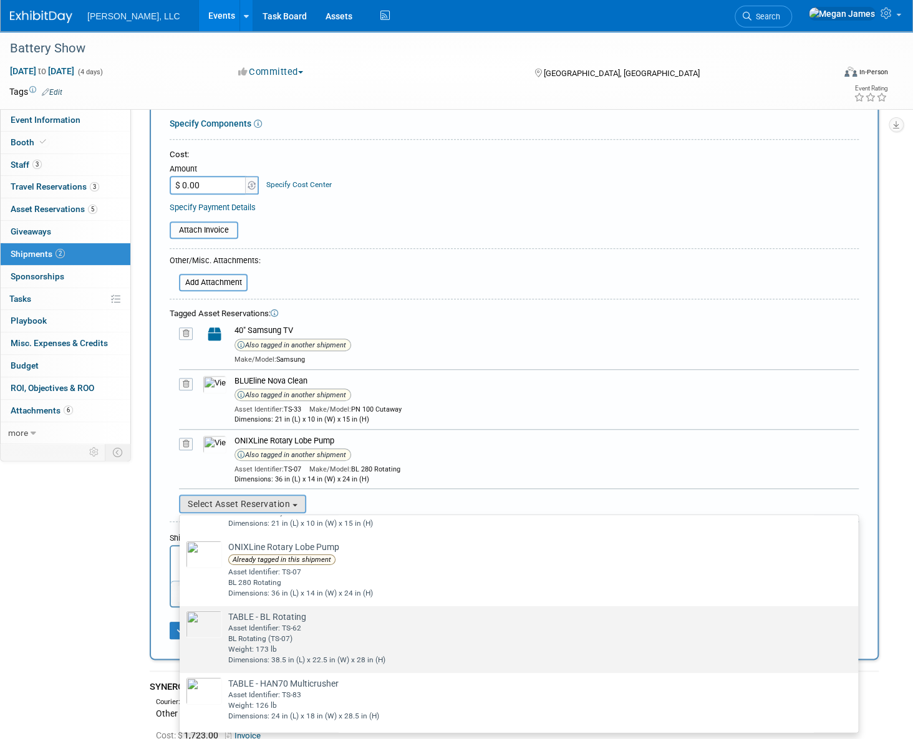
click at [262, 627] on div "Asset Identifier: TS-62" at bounding box center [530, 628] width 605 height 11
click at [181, 621] on input "TABLE - BL Rotating Already tagged in this shipment Asset Identifier: TS-62 BL …" at bounding box center [177, 617] width 8 height 8
select select "1_15652236"
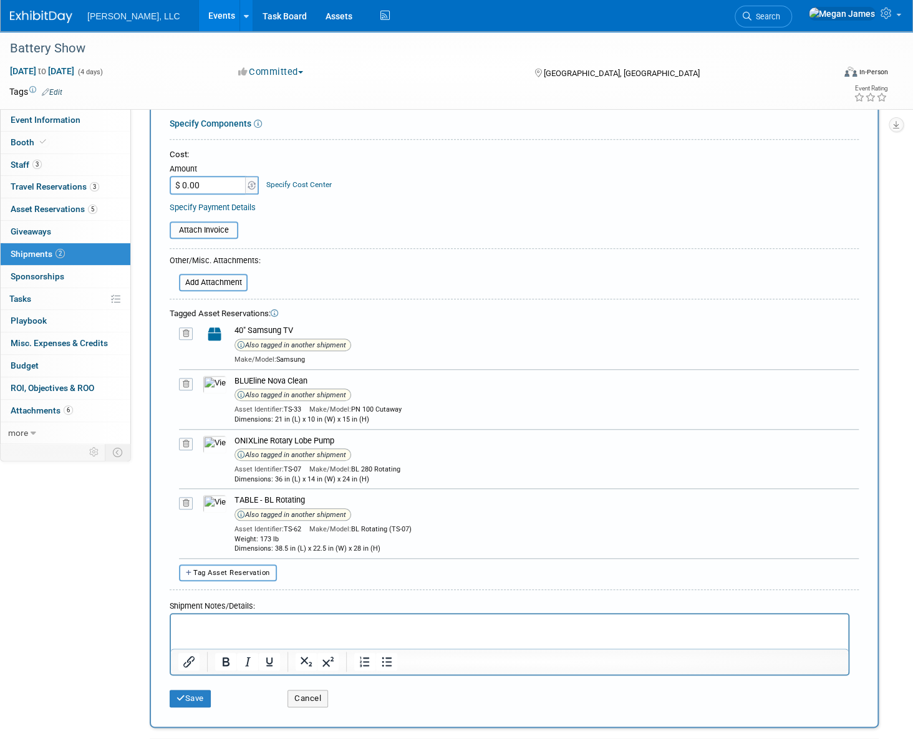
click at [256, 569] on span "Tag Asset Reservation" at bounding box center [231, 573] width 77 height 8
select select
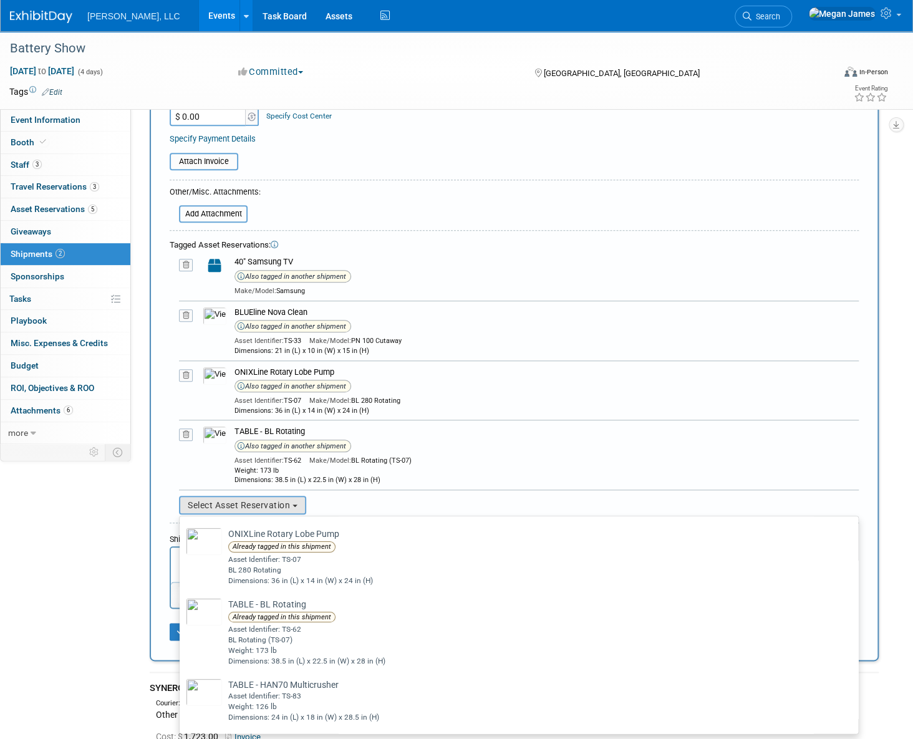
scroll to position [453, 0]
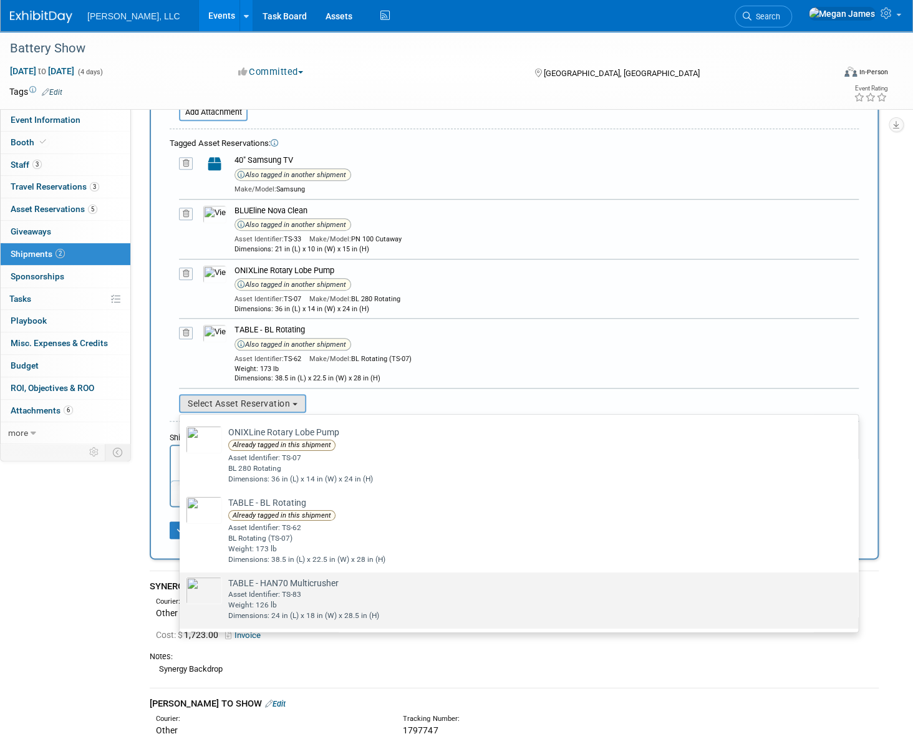
click at [315, 600] on div "Weight: 126 lb" at bounding box center [530, 605] width 605 height 11
click at [181, 587] on input "TABLE - HAN70 Multicrusher Already tagged in this shipment Asset Identifier: TS…" at bounding box center [177, 583] width 8 height 8
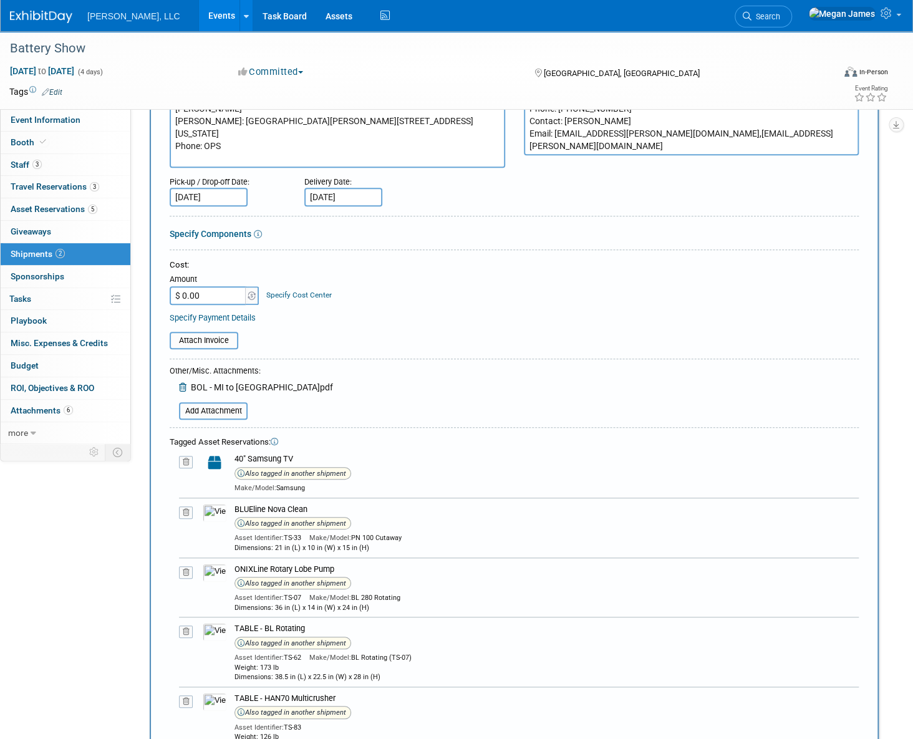
scroll to position [510, 0]
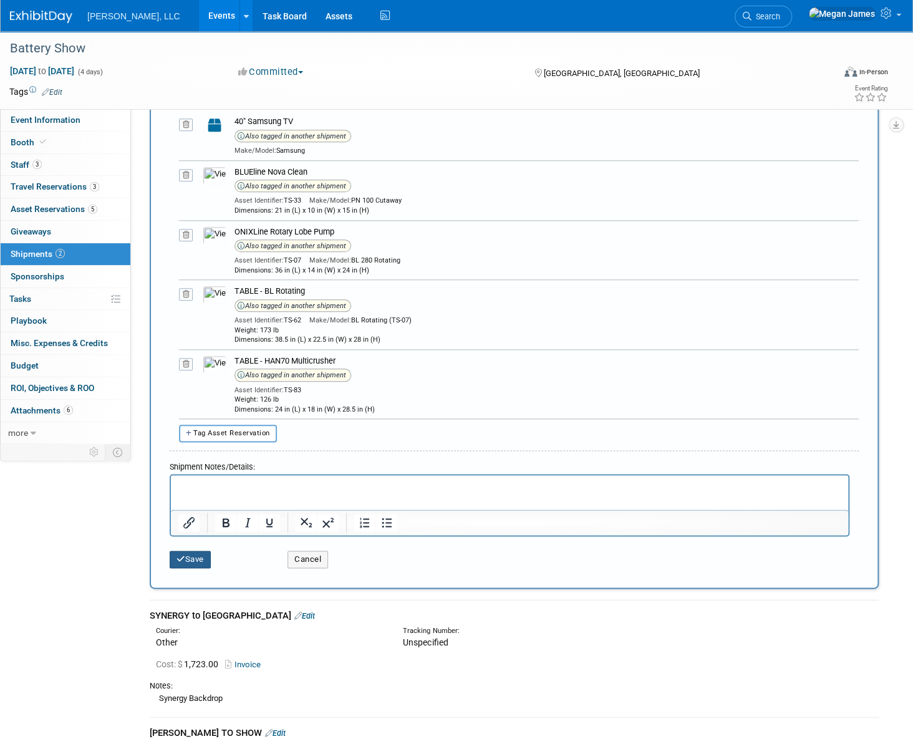
click at [202, 555] on button "Save" at bounding box center [190, 558] width 41 height 17
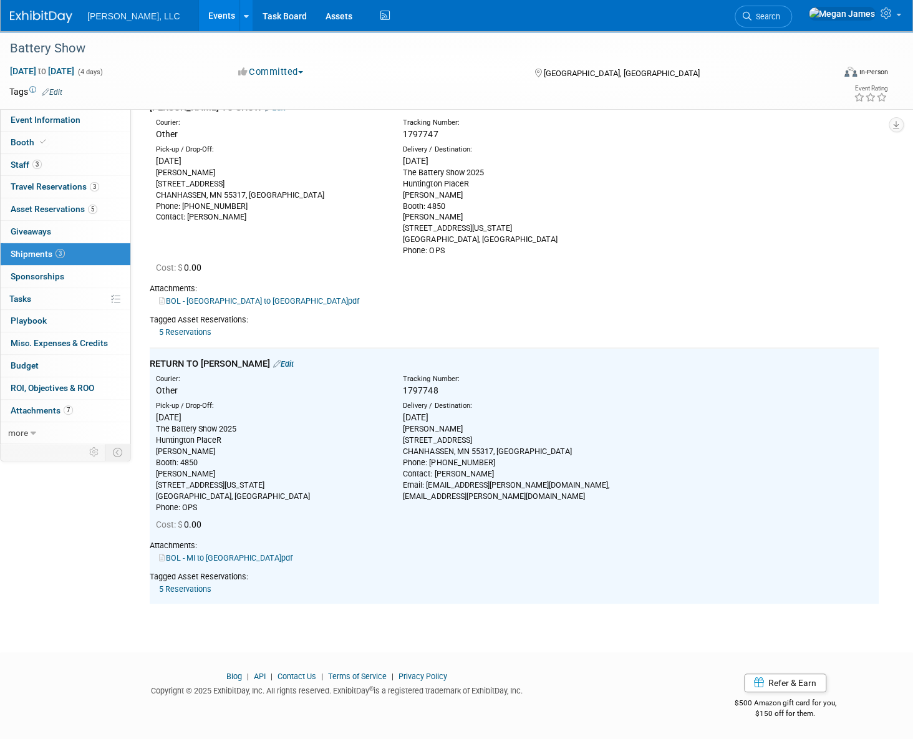
scroll to position [0, 0]
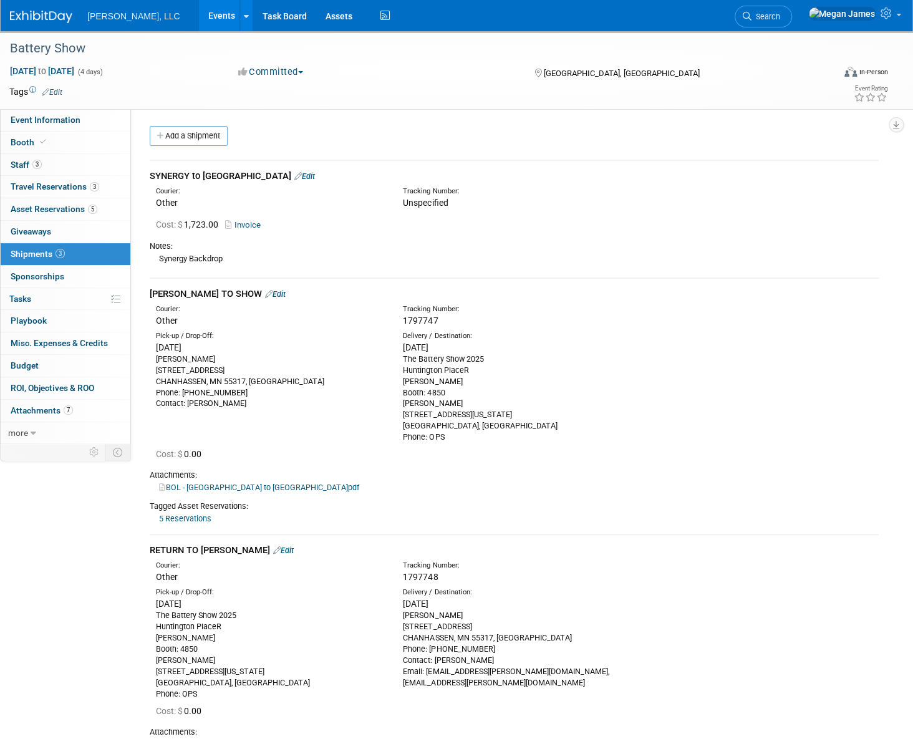
drag, startPoint x: 326, startPoint y: 524, endPoint x: 230, endPoint y: 327, distance: 218.6
click at [326, 524] on td "BOERGER TO SHOW Edit Courier: Other Tracking Number:" at bounding box center [514, 406] width 729 height 256
click at [68, 140] on link "Booth" at bounding box center [66, 143] width 130 height 22
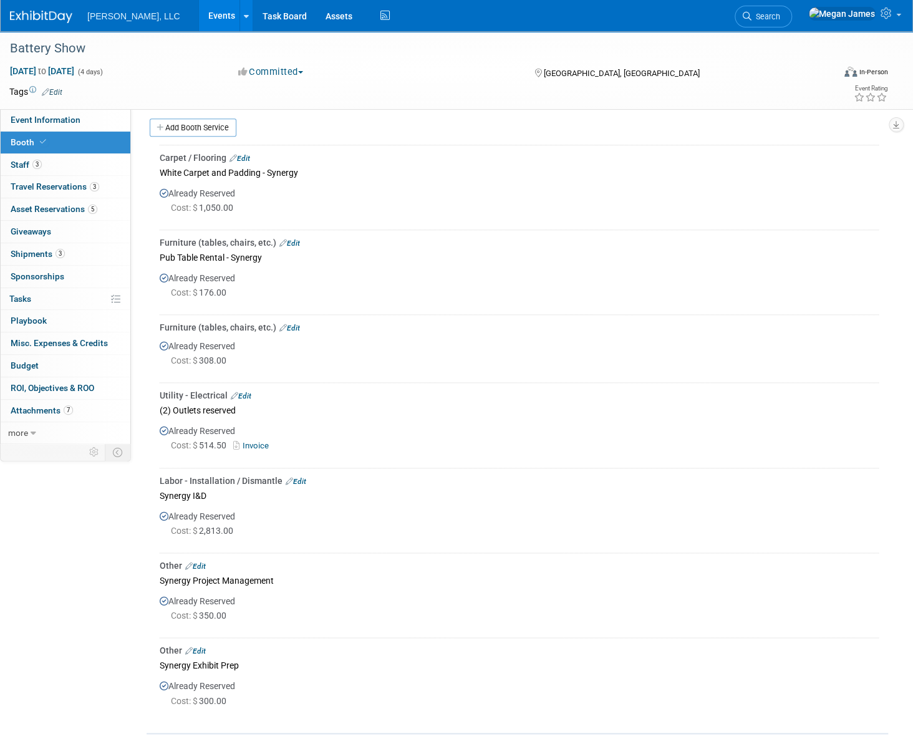
scroll to position [508, 0]
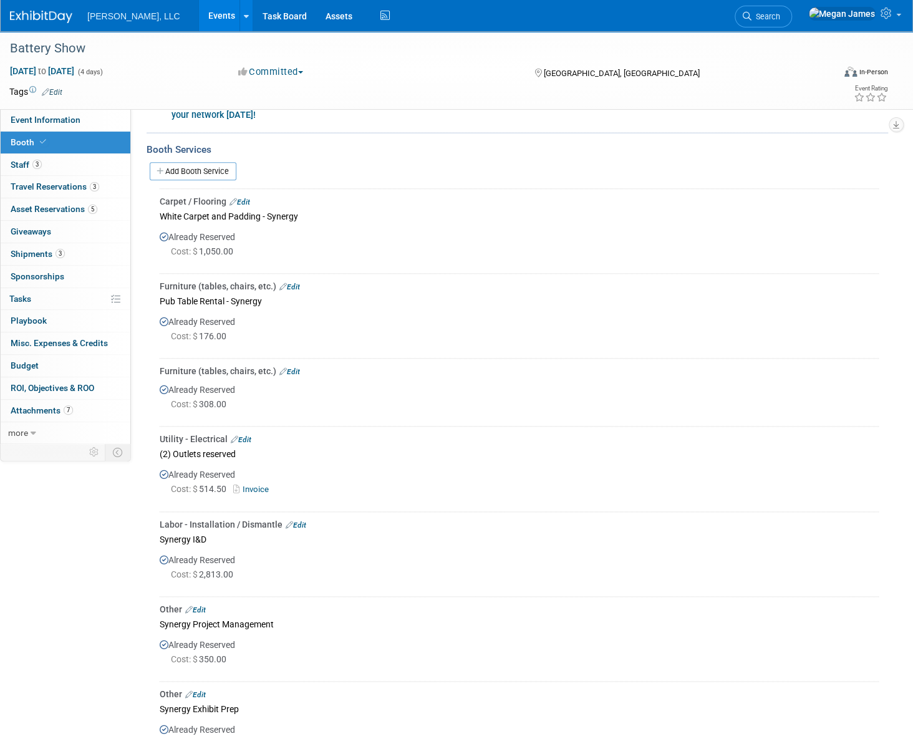
click at [261, 489] on link "Invoice" at bounding box center [253, 488] width 41 height 9
click at [199, 15] on link "Events" at bounding box center [222, 15] width 46 height 31
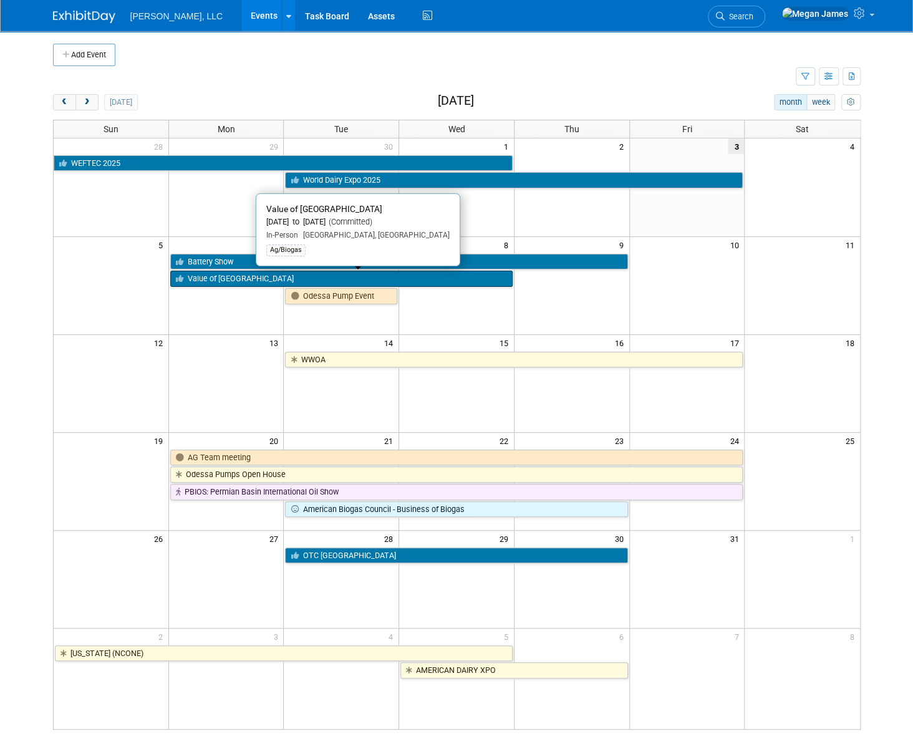
click at [223, 277] on link "Value of [GEOGRAPHIC_DATA]" at bounding box center [341, 279] width 342 height 16
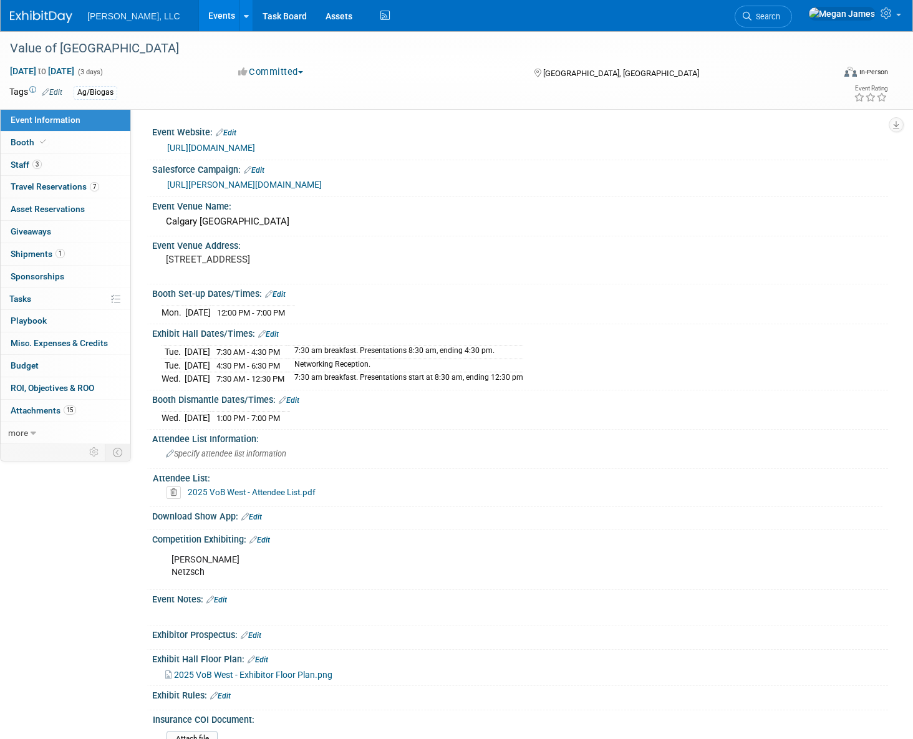
select select "Ag/Biogas"
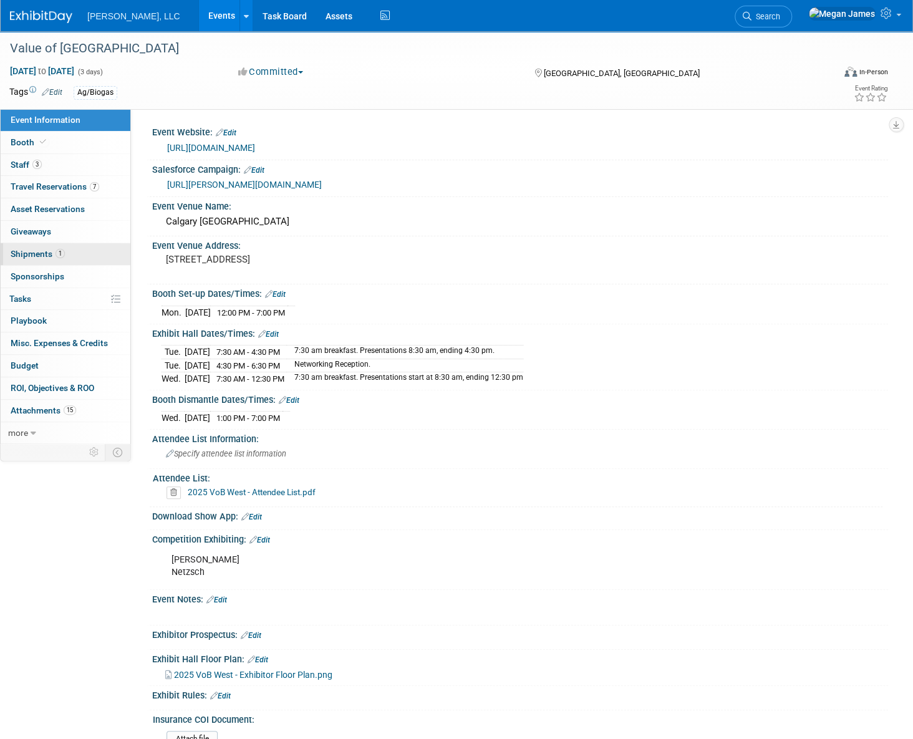
click at [97, 252] on link "1 Shipments 1" at bounding box center [66, 254] width 130 height 22
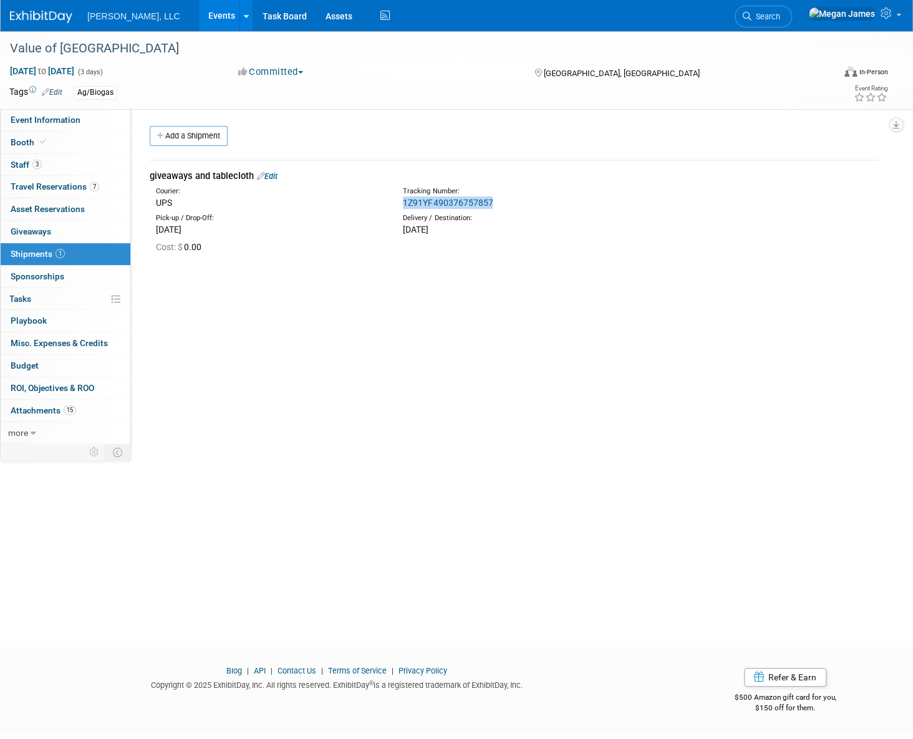
drag, startPoint x: 505, startPoint y: 206, endPoint x: 395, endPoint y: 204, distance: 109.7
click at [395, 204] on div "Tracking Number: 1Z91YF490376757857" at bounding box center [547, 197] width 309 height 22
copy link "1Z91YF490376757857"
click at [83, 192] on link "7 Travel Reservations 7" at bounding box center [66, 187] width 130 height 22
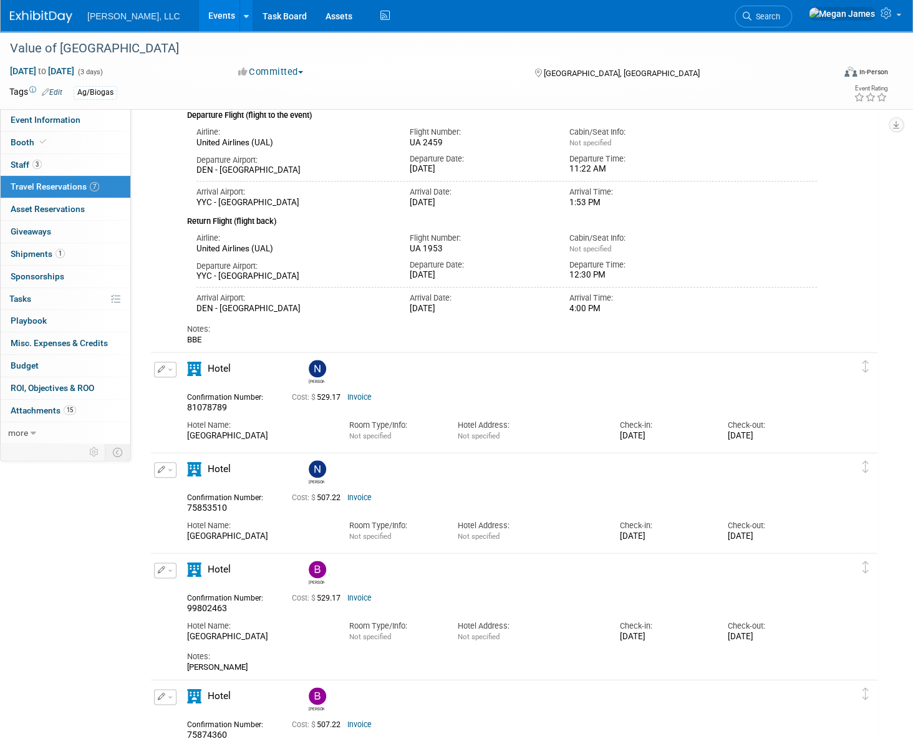
scroll to position [567, 0]
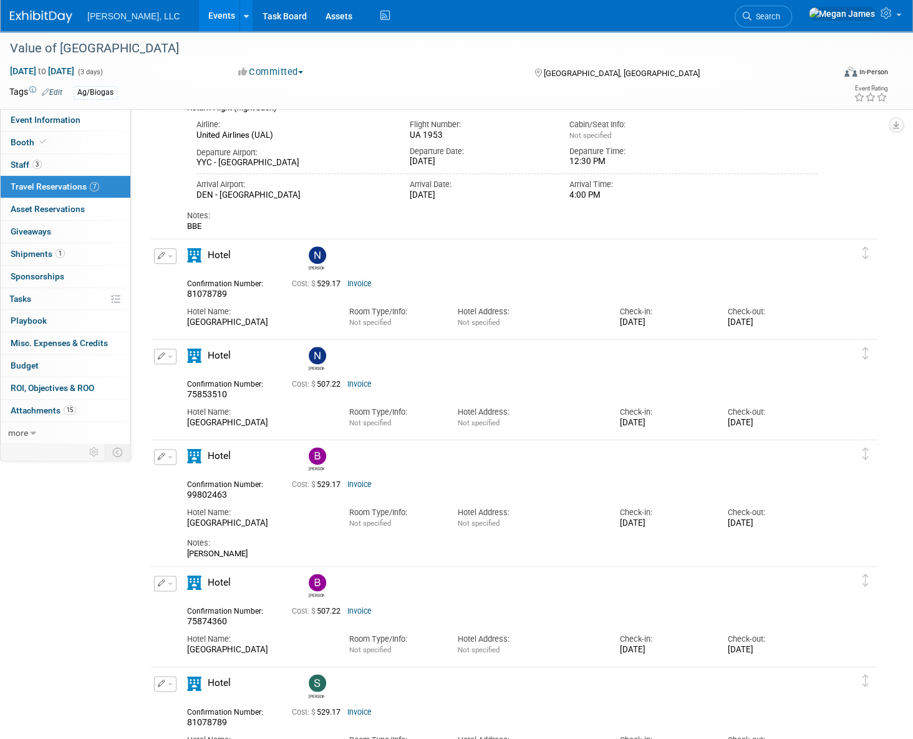
drag, startPoint x: 807, startPoint y: 426, endPoint x: 530, endPoint y: 406, distance: 278.1
click at [530, 406] on div "Hotel Name: Calgary Marriott Downtown Hotel Room Type/Info: Not specified Hotel…" at bounding box center [502, 414] width 648 height 28
click at [199, 16] on link "Events" at bounding box center [222, 15] width 46 height 31
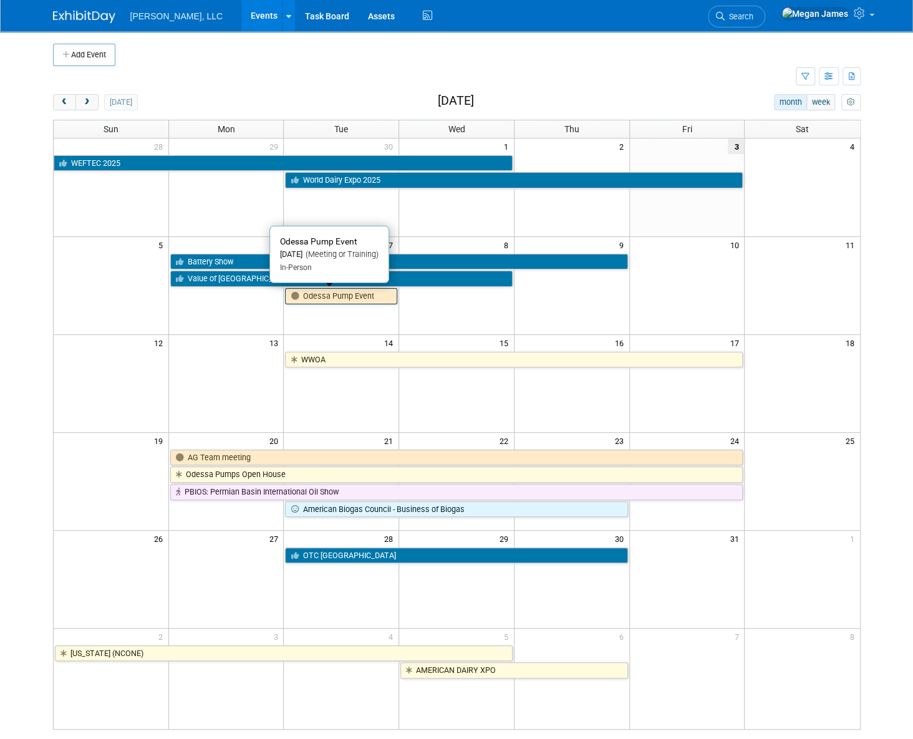
click at [354, 297] on link "Odessa Pump Event" at bounding box center [341, 296] width 112 height 16
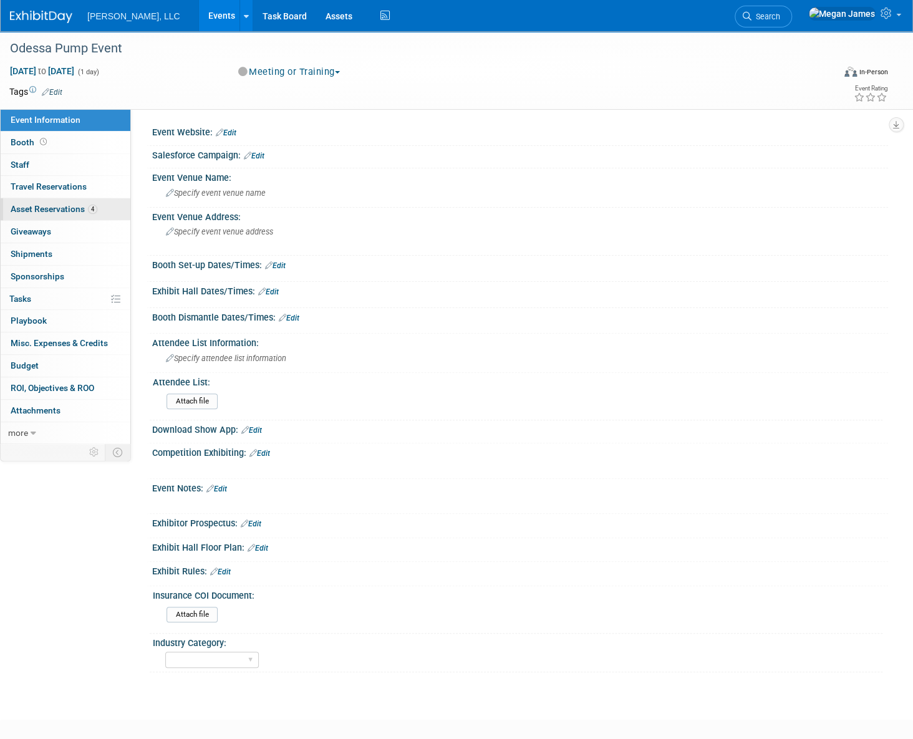
click at [95, 213] on span "Asset Reservations 4" at bounding box center [54, 209] width 87 height 10
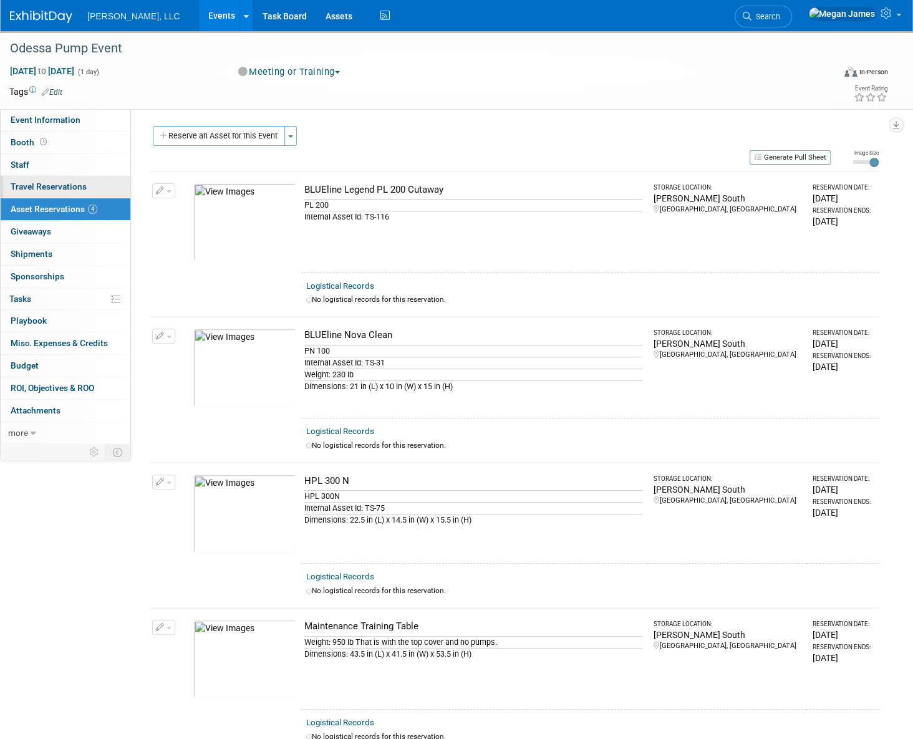
click at [95, 191] on link "0 Travel Reservations 0" at bounding box center [66, 187] width 130 height 22
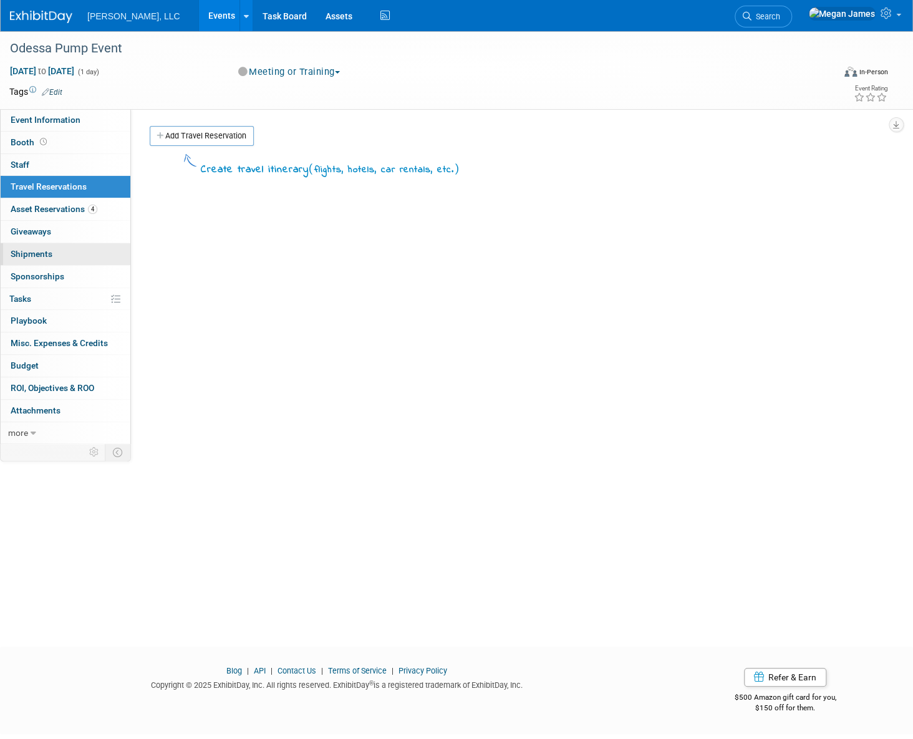
click at [83, 252] on link "0 Shipments 0" at bounding box center [66, 254] width 130 height 22
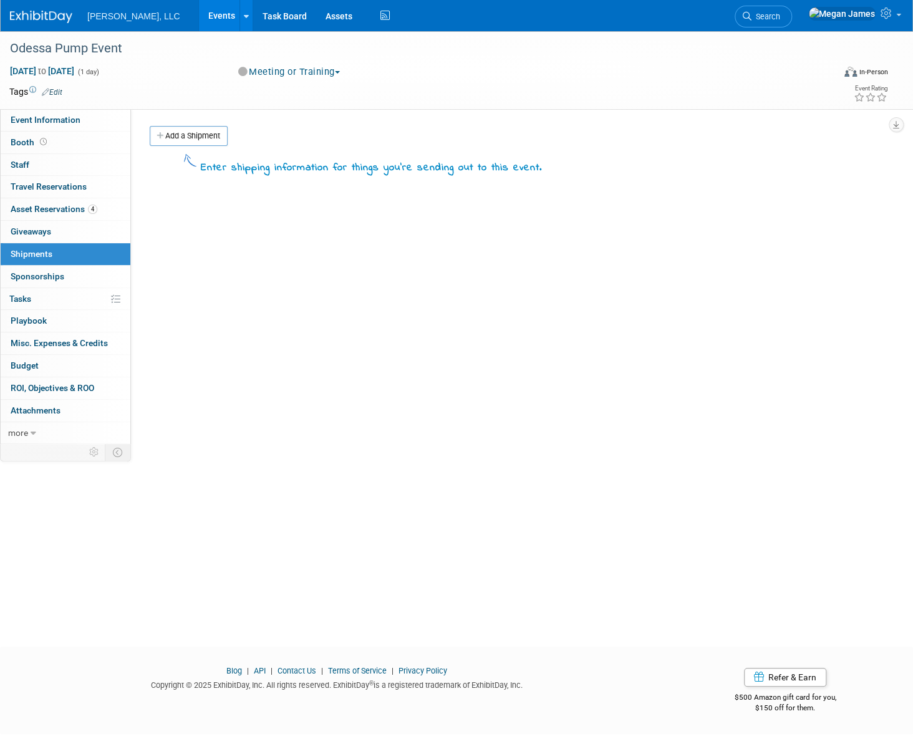
click at [199, 10] on link "Events" at bounding box center [222, 15] width 46 height 31
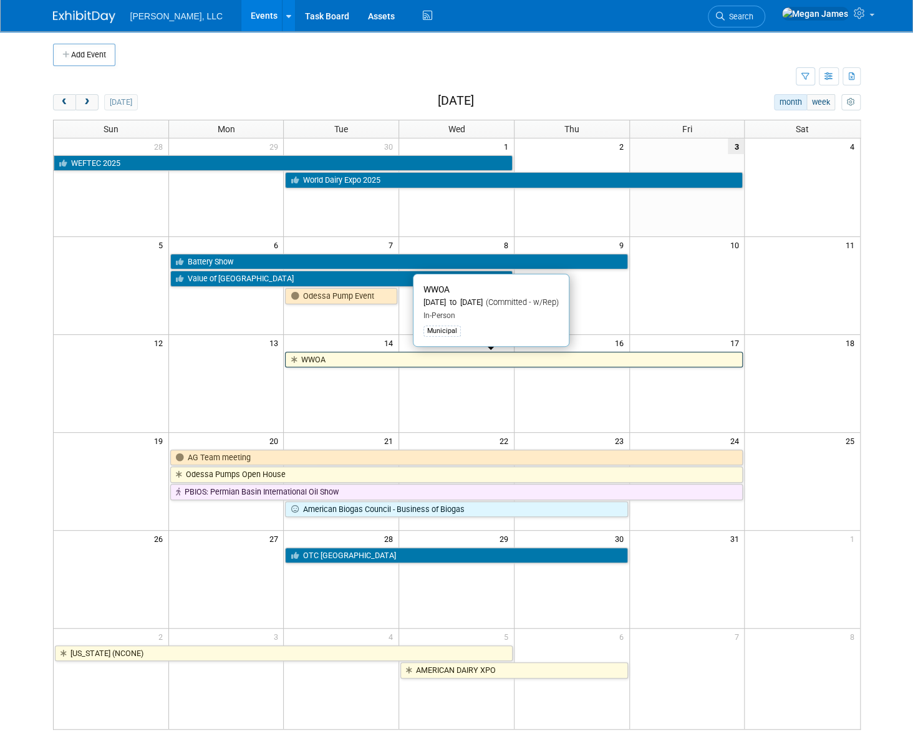
click at [370, 360] on link "WWOA" at bounding box center [514, 360] width 458 height 16
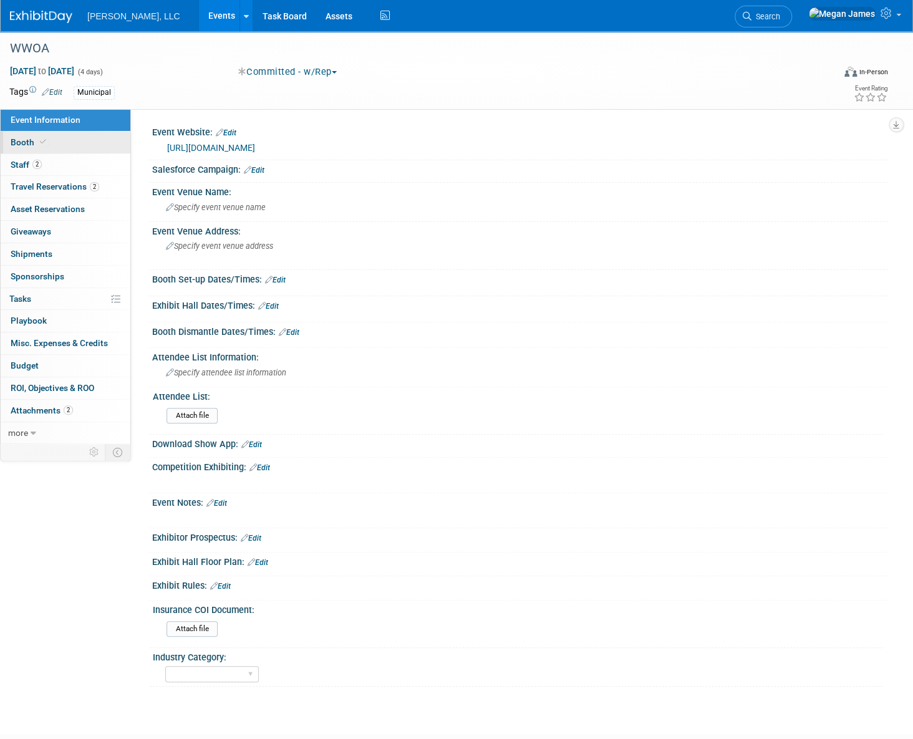
click at [80, 140] on link "Booth" at bounding box center [66, 143] width 130 height 22
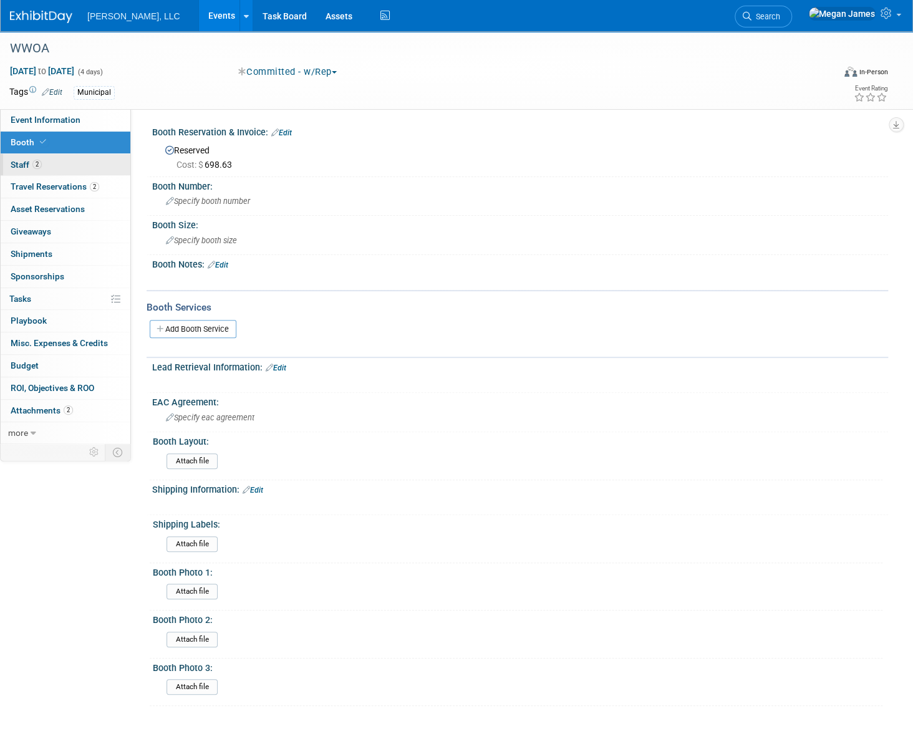
click at [93, 160] on link "2 Staff 2" at bounding box center [66, 165] width 130 height 22
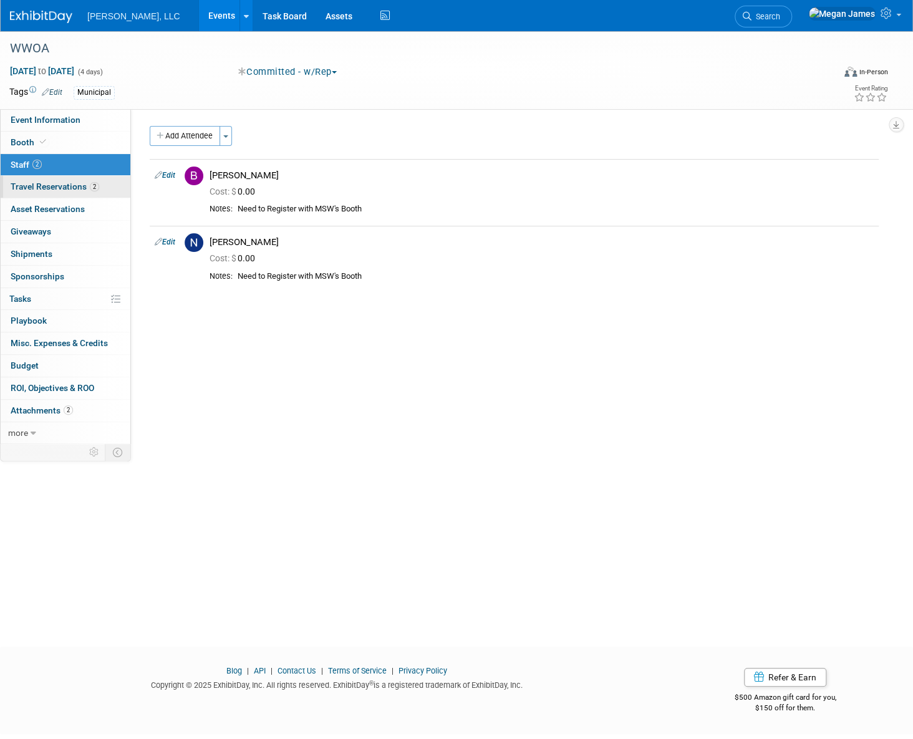
click at [97, 184] on span "2" at bounding box center [94, 186] width 9 height 9
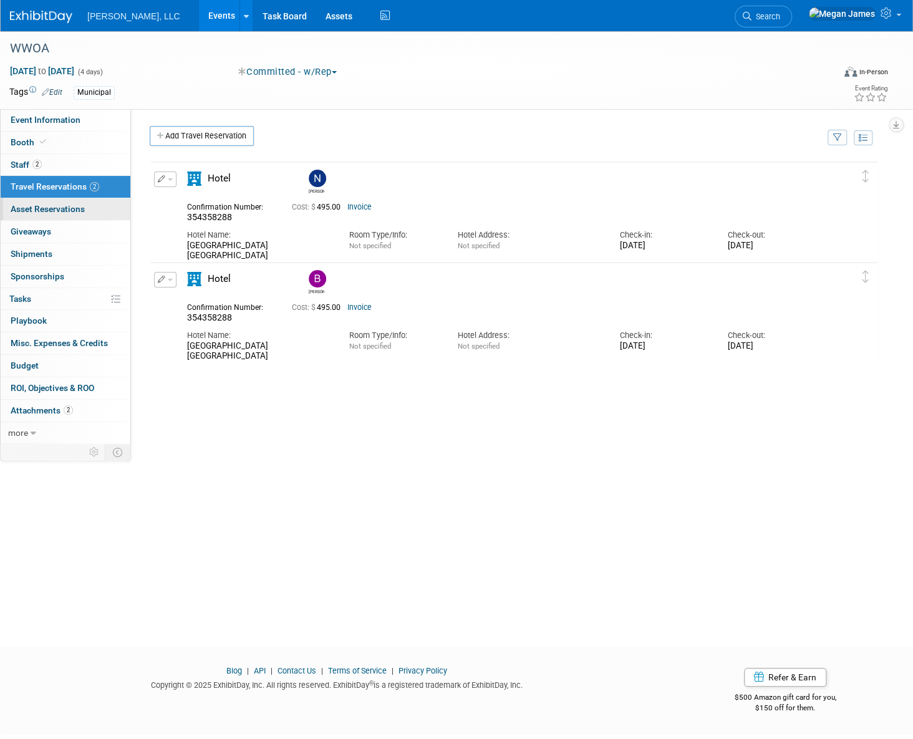
click at [106, 205] on link "0 Asset Reservations 0" at bounding box center [66, 209] width 130 height 22
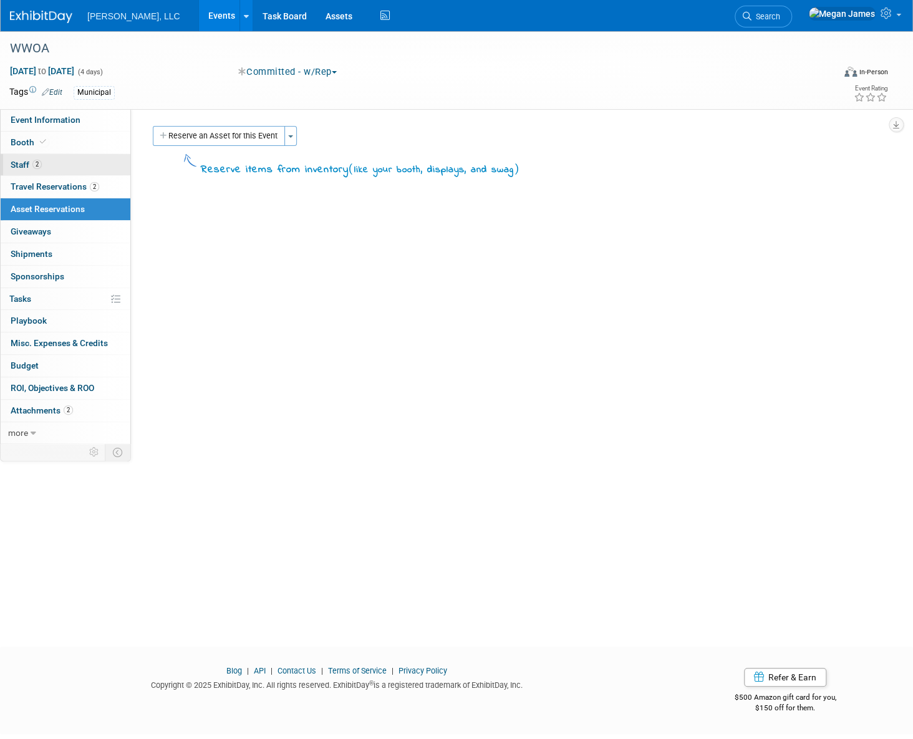
click at [99, 163] on link "2 Staff 2" at bounding box center [66, 165] width 130 height 22
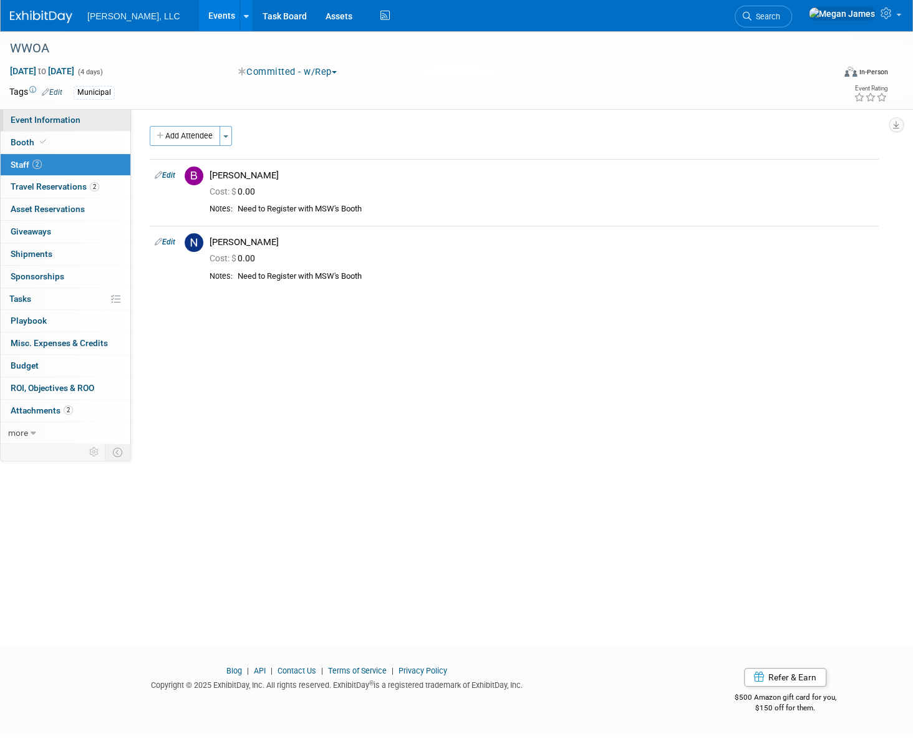
drag, startPoint x: 100, startPoint y: 141, endPoint x: 102, endPoint y: 122, distance: 18.8
click at [100, 141] on link "Booth" at bounding box center [66, 143] width 130 height 22
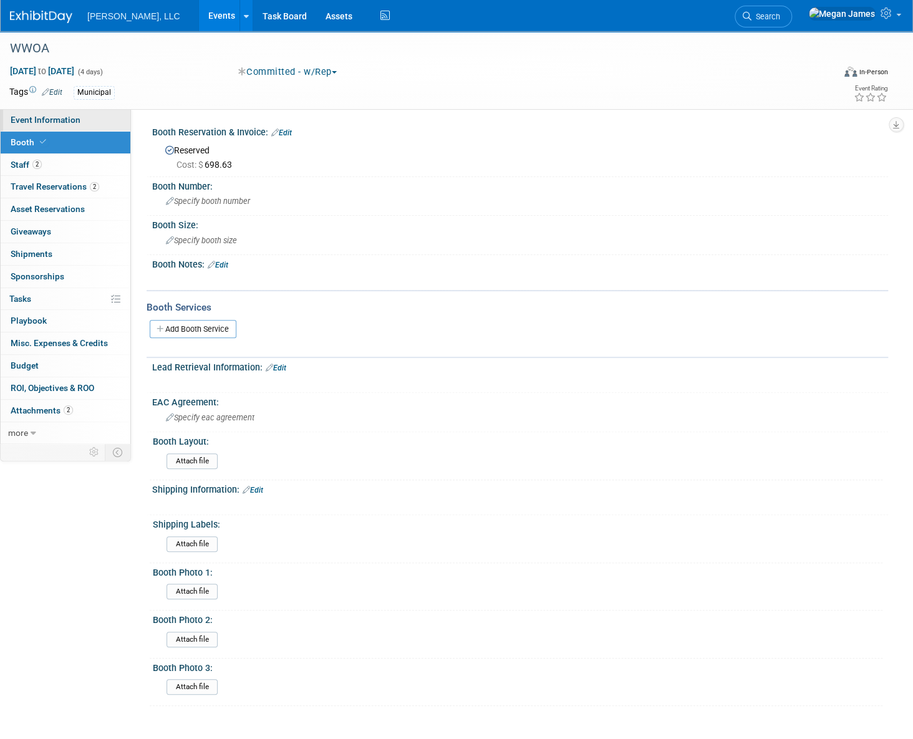
click at [73, 127] on link "Event Information" at bounding box center [66, 120] width 130 height 22
